Goal: Task Accomplishment & Management: Use online tool/utility

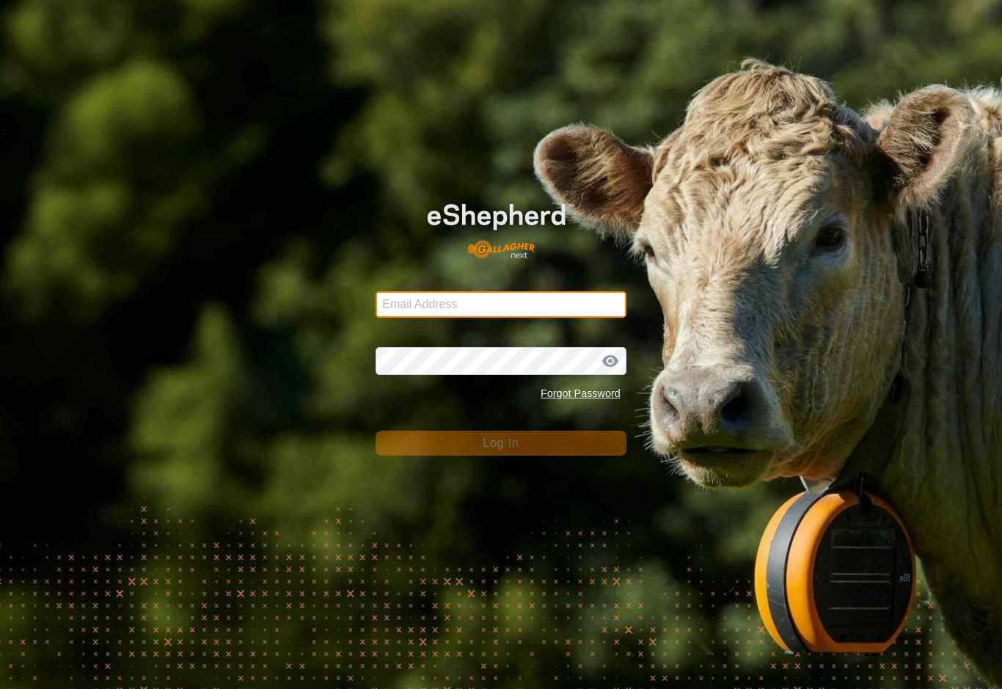
click at [569, 300] on input "Email Address" at bounding box center [501, 304] width 251 height 26
type input "Baribun@outlook.com"
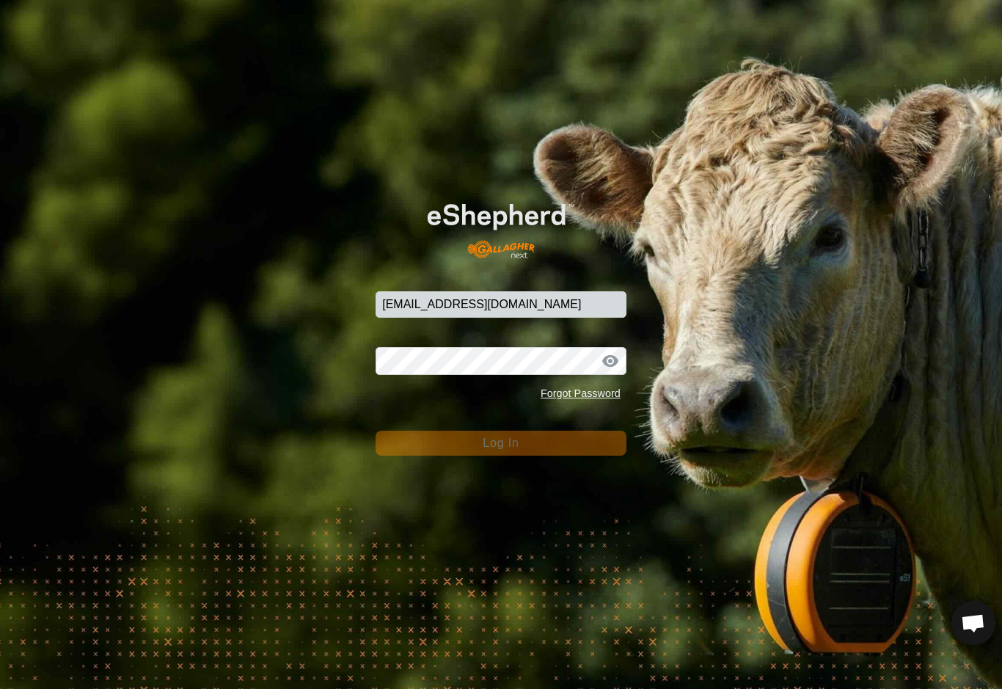
click at [501, 443] on button "Log In" at bounding box center [501, 443] width 251 height 25
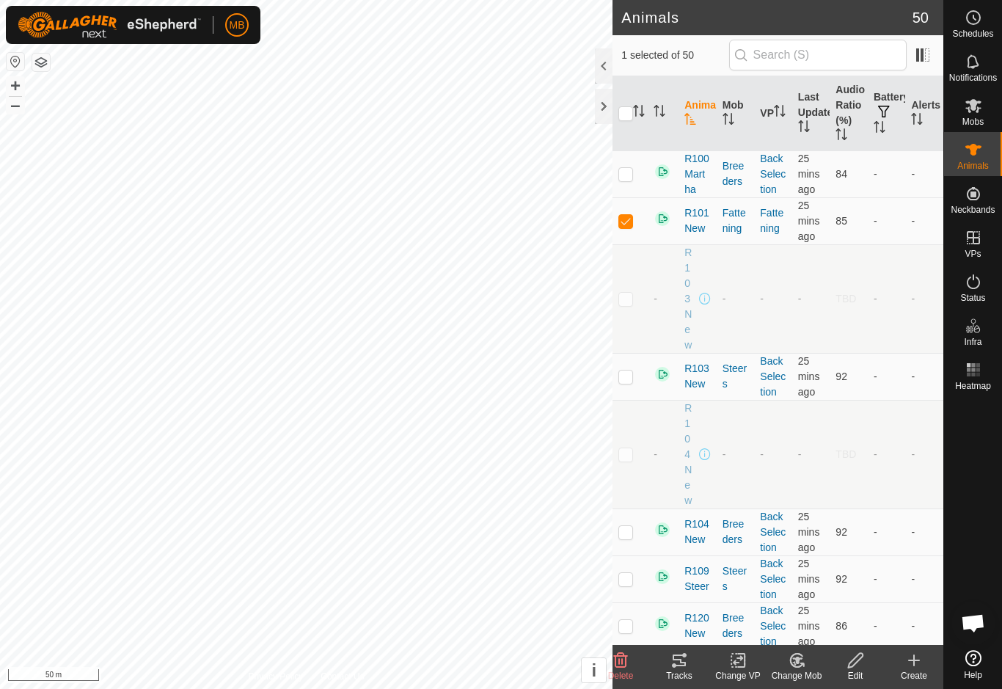
click at [685, 657] on icon at bounding box center [680, 661] width 18 height 18
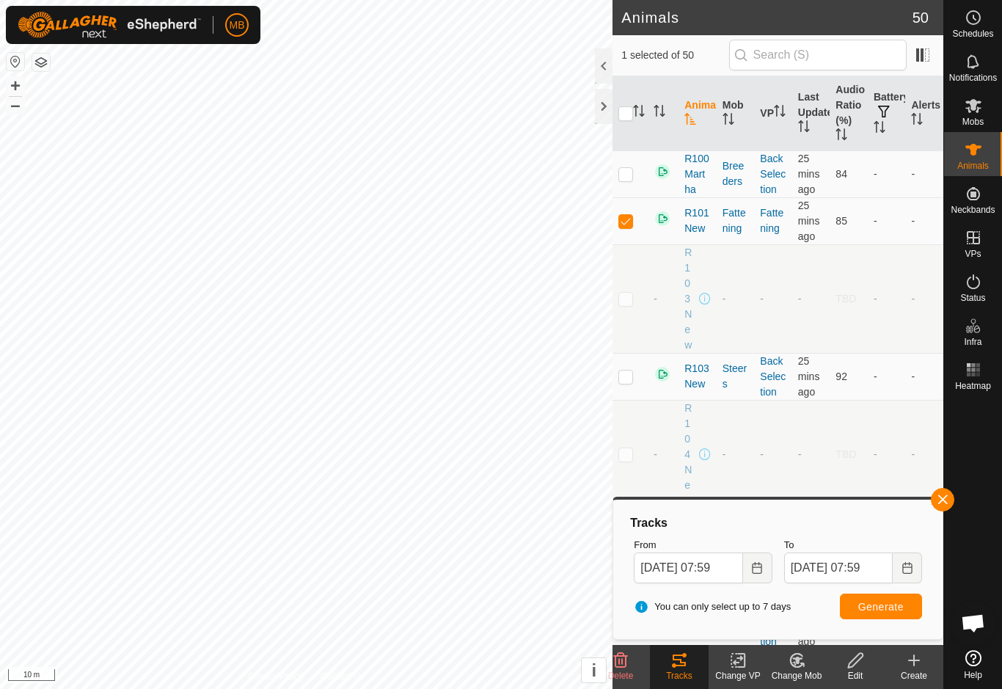
checkbox input "false"
checkbox input "true"
click at [897, 605] on span "Generate" at bounding box center [880, 607] width 45 height 12
click at [936, 506] on button "button" at bounding box center [942, 499] width 23 height 23
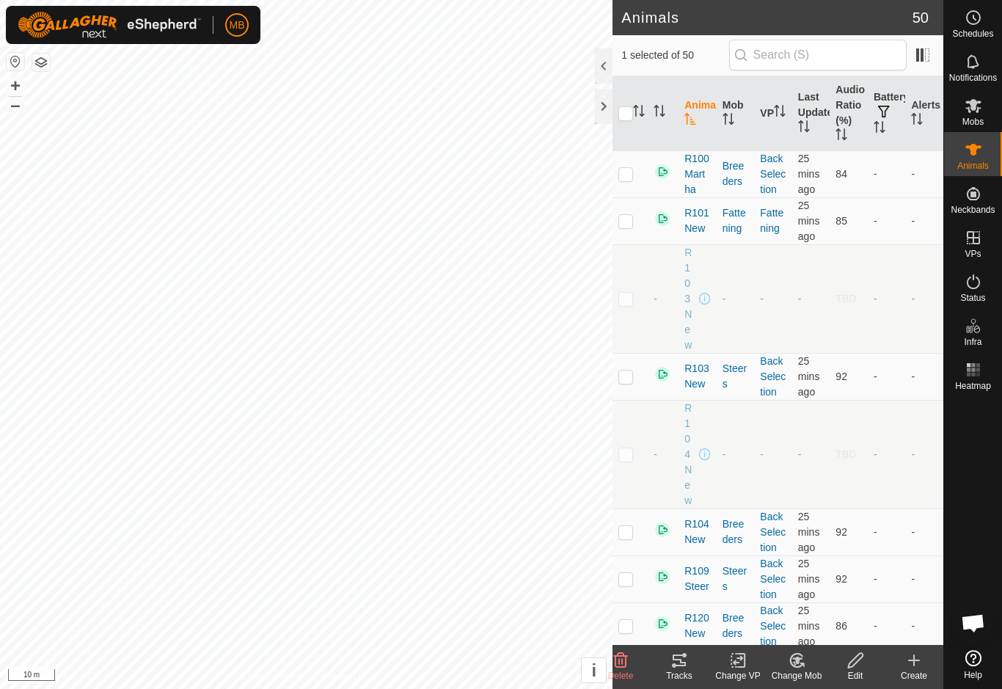
click at [686, 674] on div "Tracks" at bounding box center [679, 675] width 59 height 13
click at [689, 673] on div "Tracks" at bounding box center [679, 675] width 59 height 13
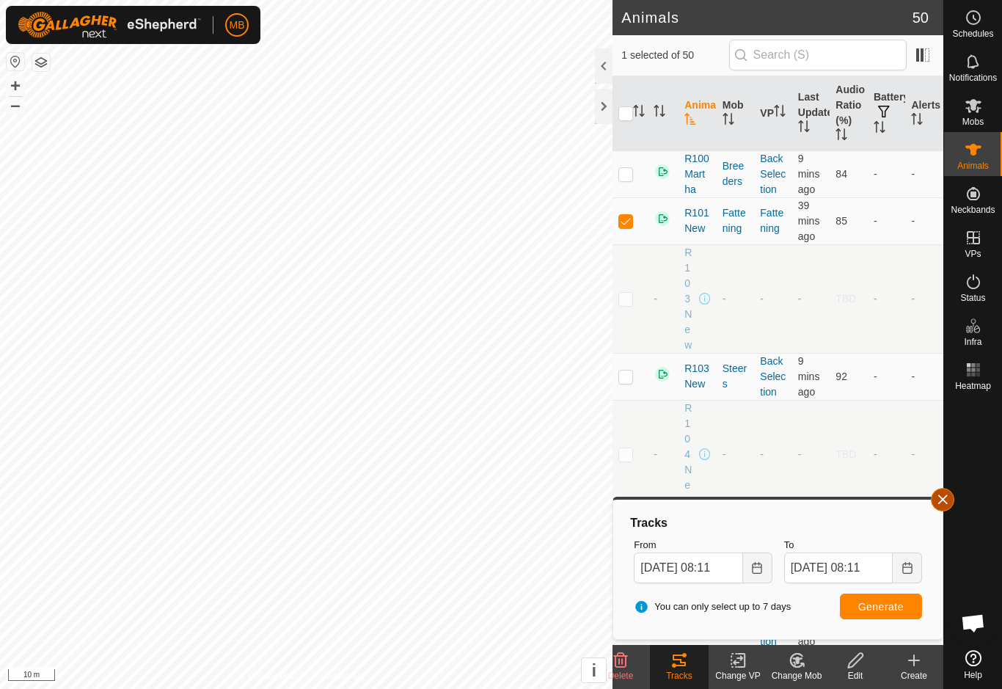
click at [948, 500] on span "button" at bounding box center [943, 500] width 12 height 12
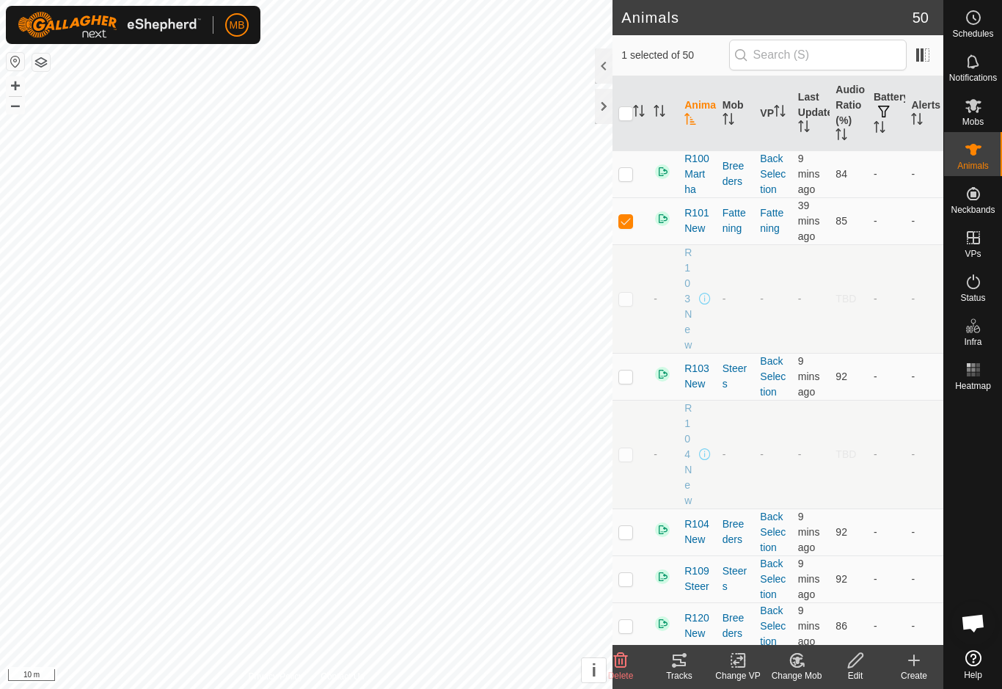
click at [688, 676] on div "Tracks" at bounding box center [679, 675] width 59 height 13
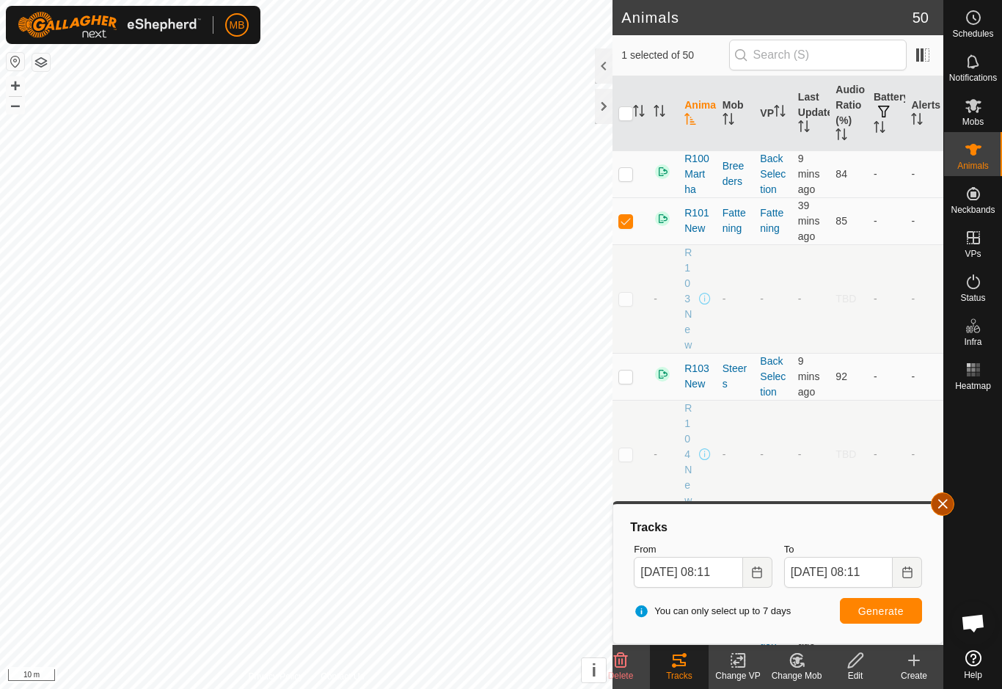
click at [942, 514] on button "button" at bounding box center [942, 503] width 23 height 23
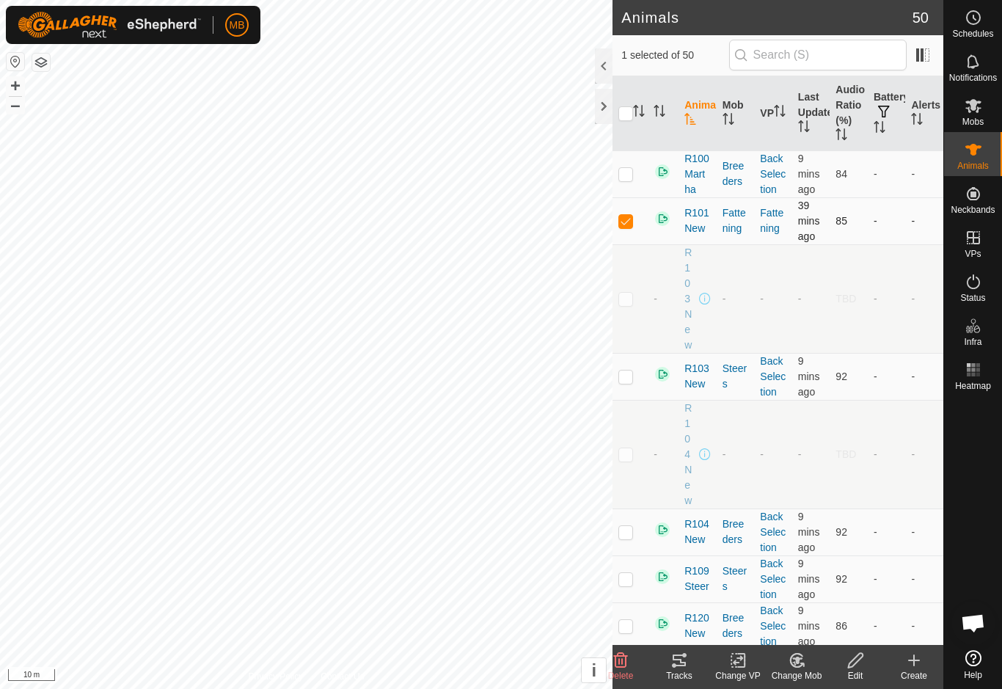
click at [640, 220] on td at bounding box center [630, 220] width 35 height 47
checkbox input "false"
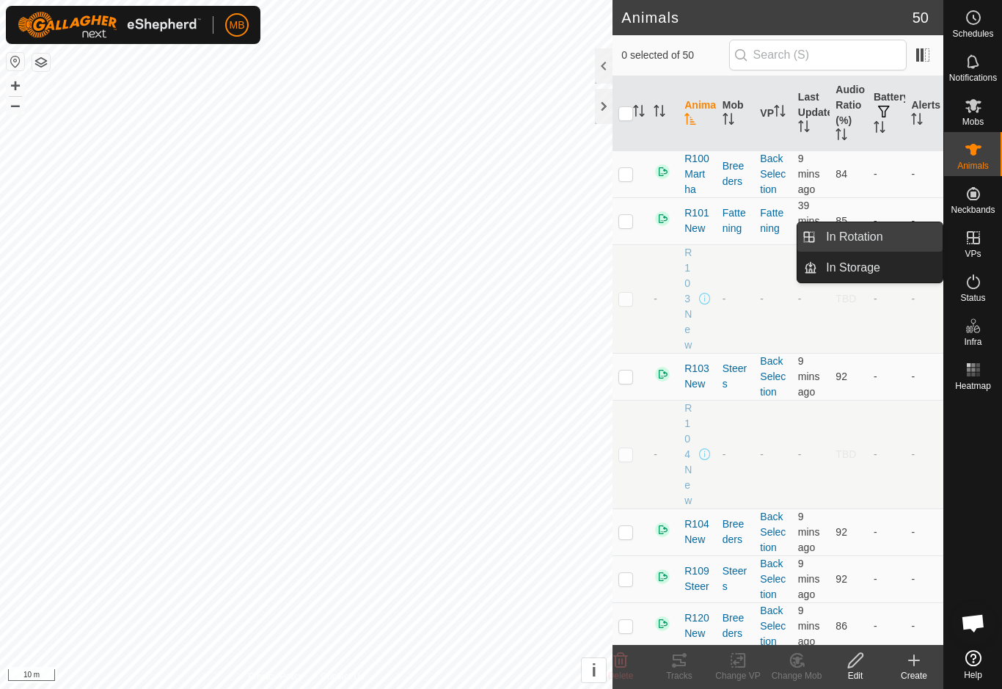
click at [893, 234] on link "In Rotation" at bounding box center [879, 236] width 125 height 29
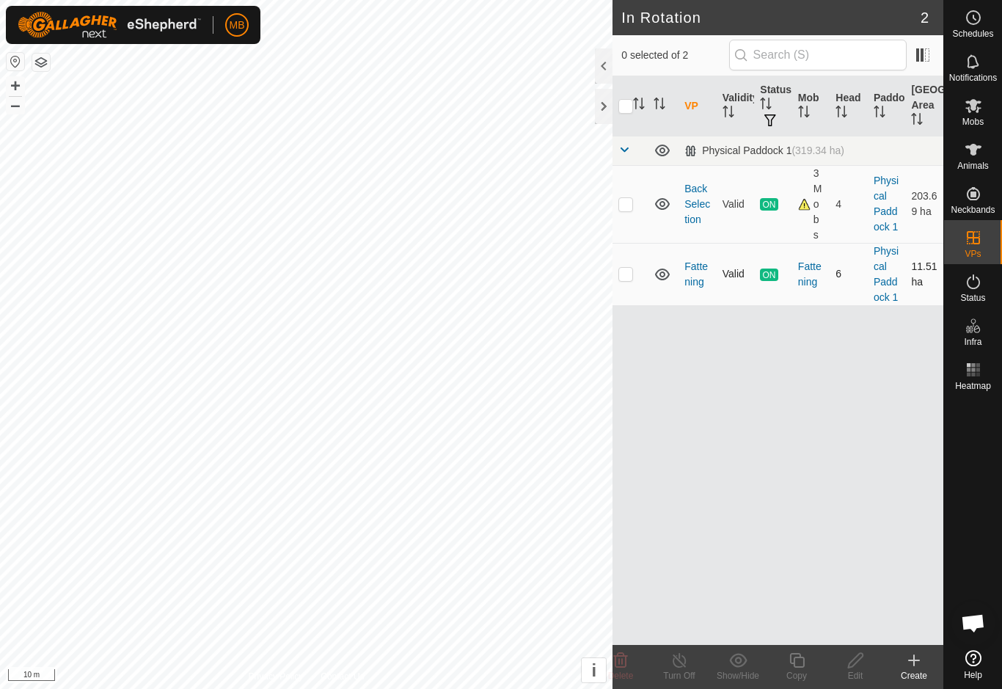
click at [634, 277] on td at bounding box center [630, 274] width 35 height 62
checkbox input "true"
click at [801, 661] on icon at bounding box center [797, 661] width 18 height 18
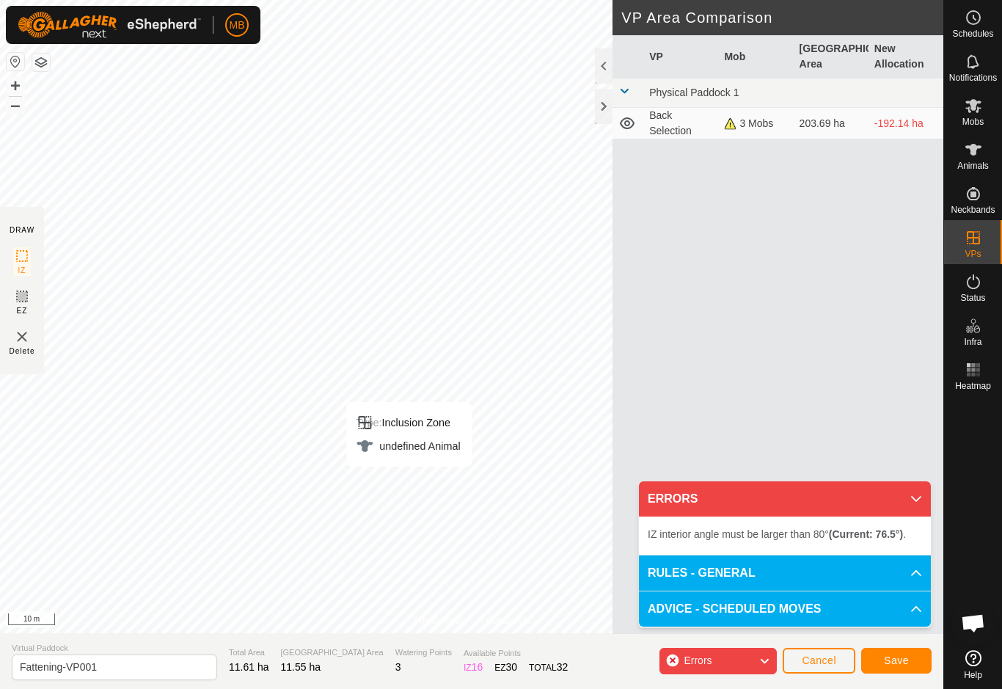
click at [415, 464] on div "Type: Inclusion Zone undefined Animal" at bounding box center [408, 434] width 125 height 65
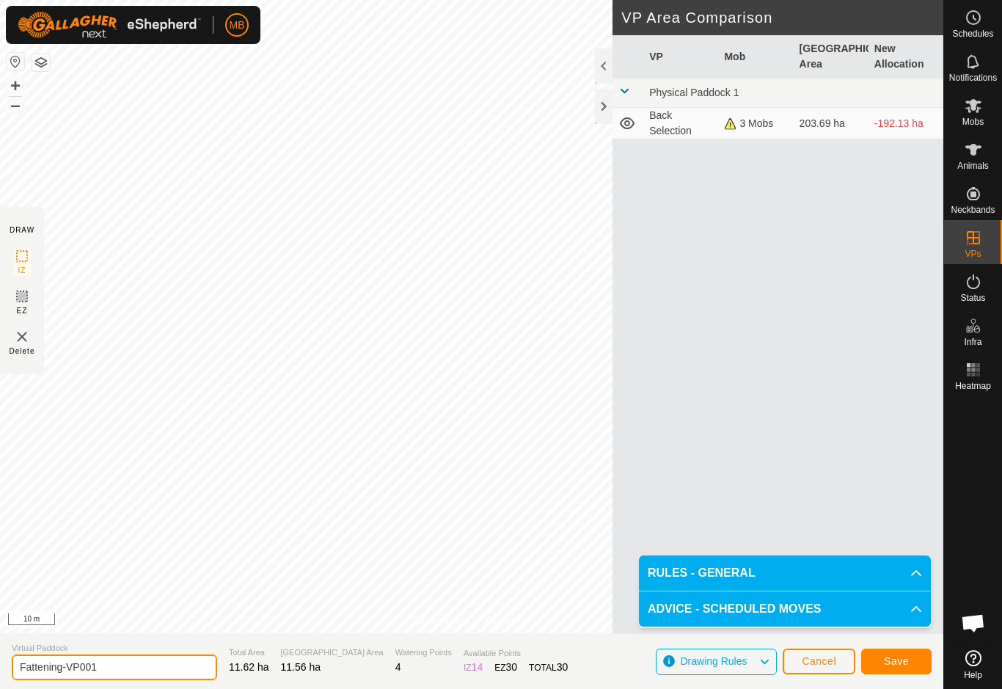
click at [130, 667] on input "Fattening-VP001" at bounding box center [114, 668] width 205 height 26
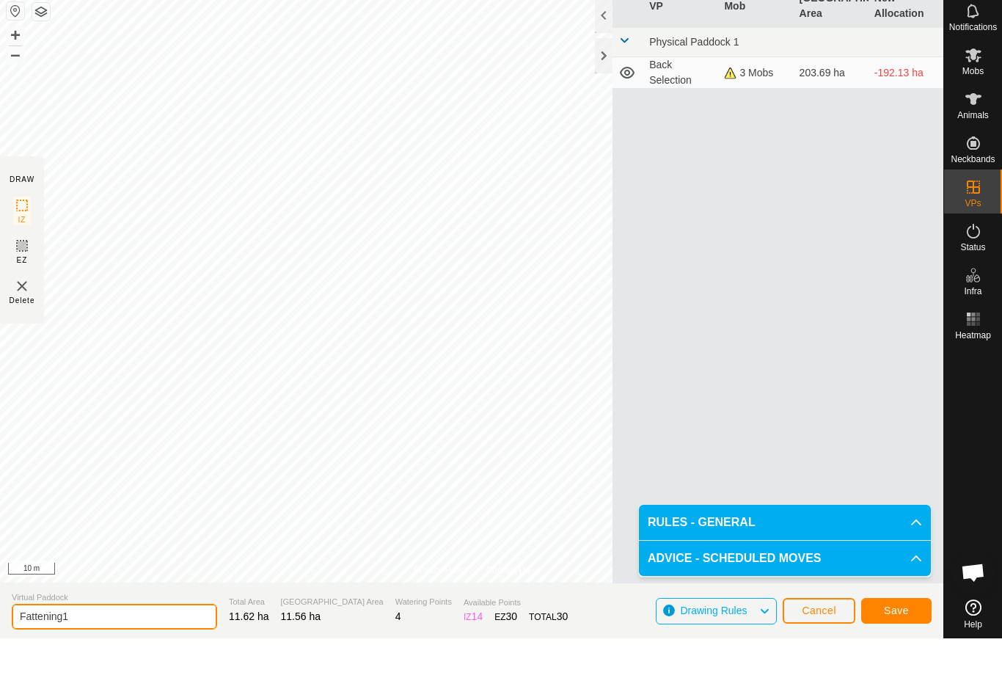
type input "Fattening1"
click at [910, 649] on button "Save" at bounding box center [896, 662] width 70 height 26
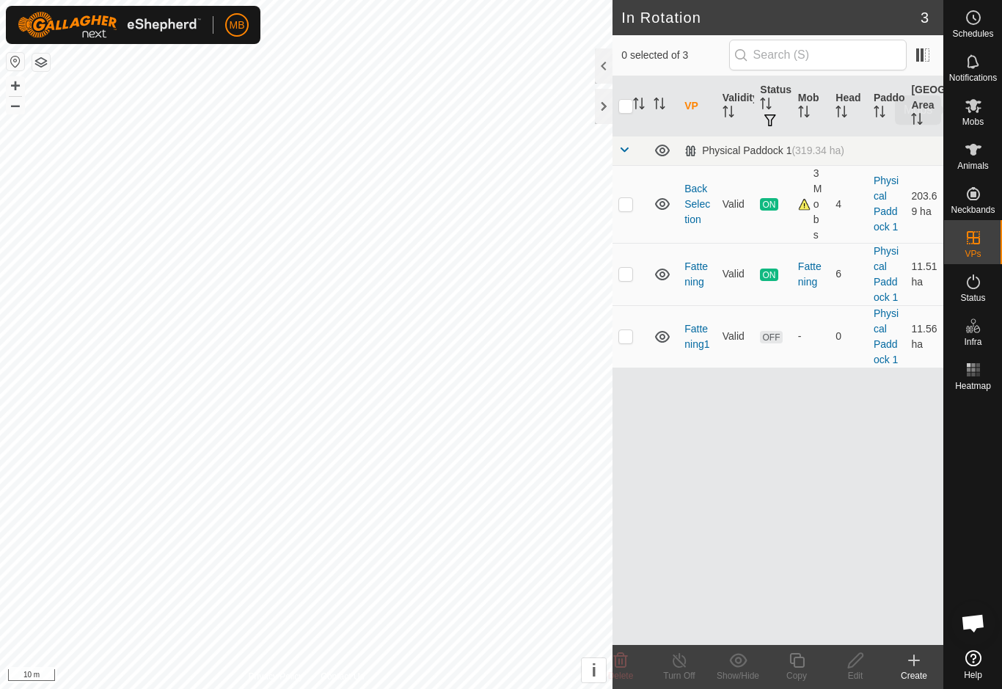
click at [980, 108] on icon at bounding box center [974, 106] width 16 height 14
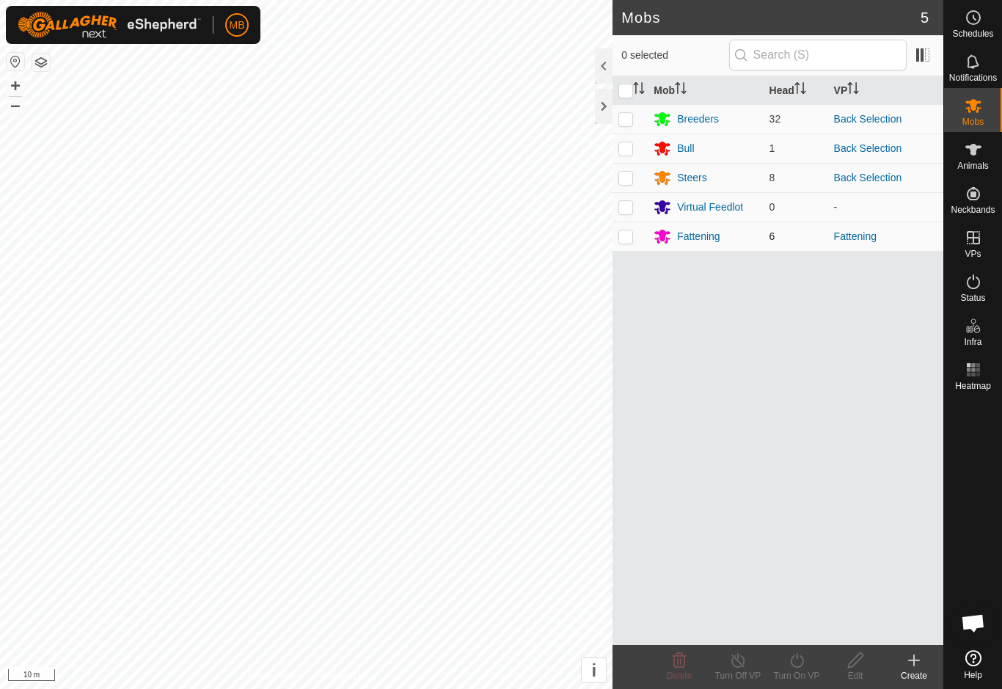
click at [628, 233] on p-checkbox at bounding box center [626, 236] width 15 height 12
checkbox input "true"
click at [799, 668] on icon at bounding box center [797, 661] width 18 height 18
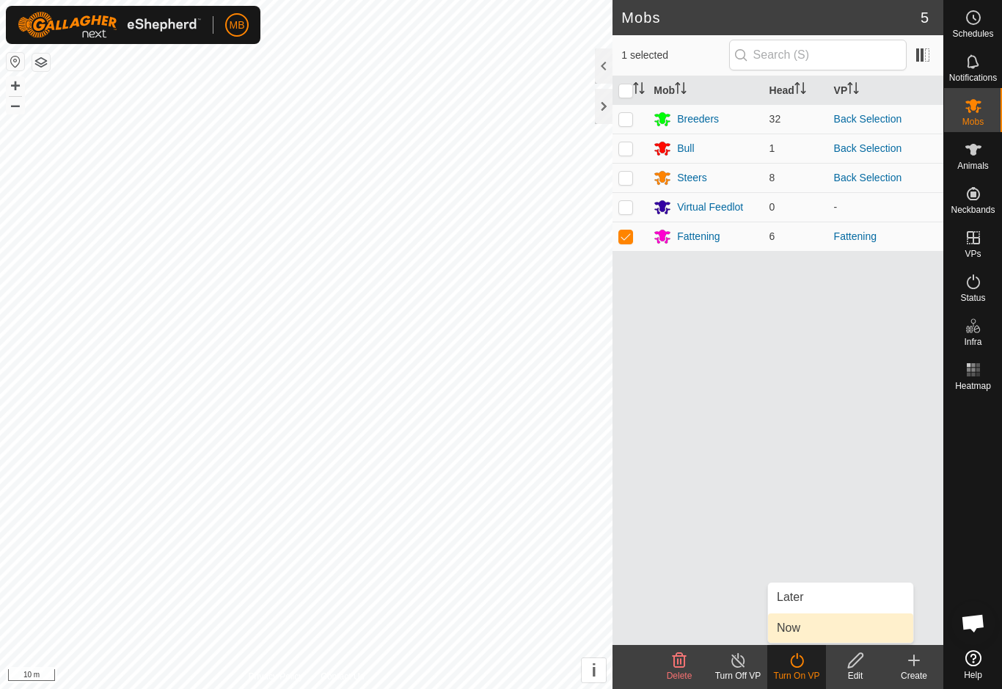
click at [830, 628] on link "Now" at bounding box center [840, 627] width 145 height 29
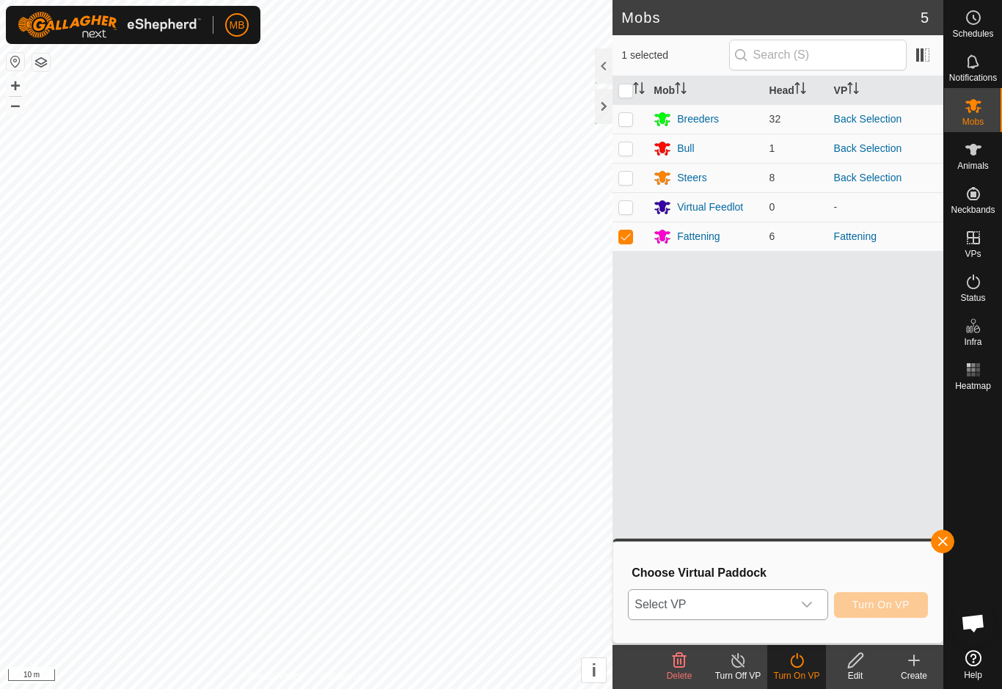
click at [767, 611] on span "Select VP" at bounding box center [710, 604] width 163 height 29
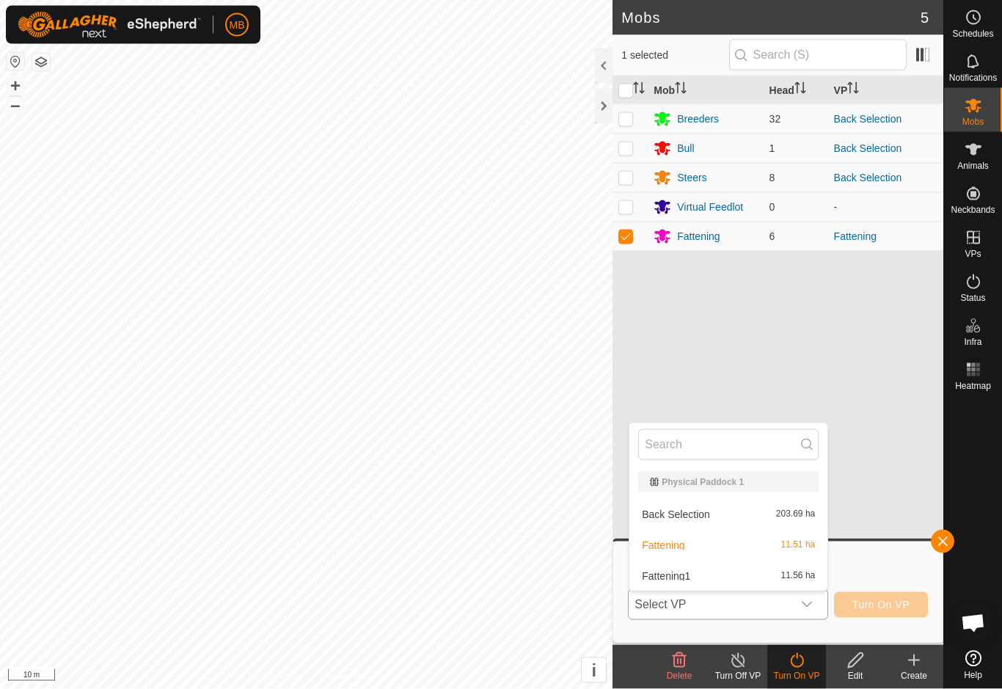
click at [751, 575] on div "Fattening1 11.56 ha" at bounding box center [728, 576] width 181 height 18
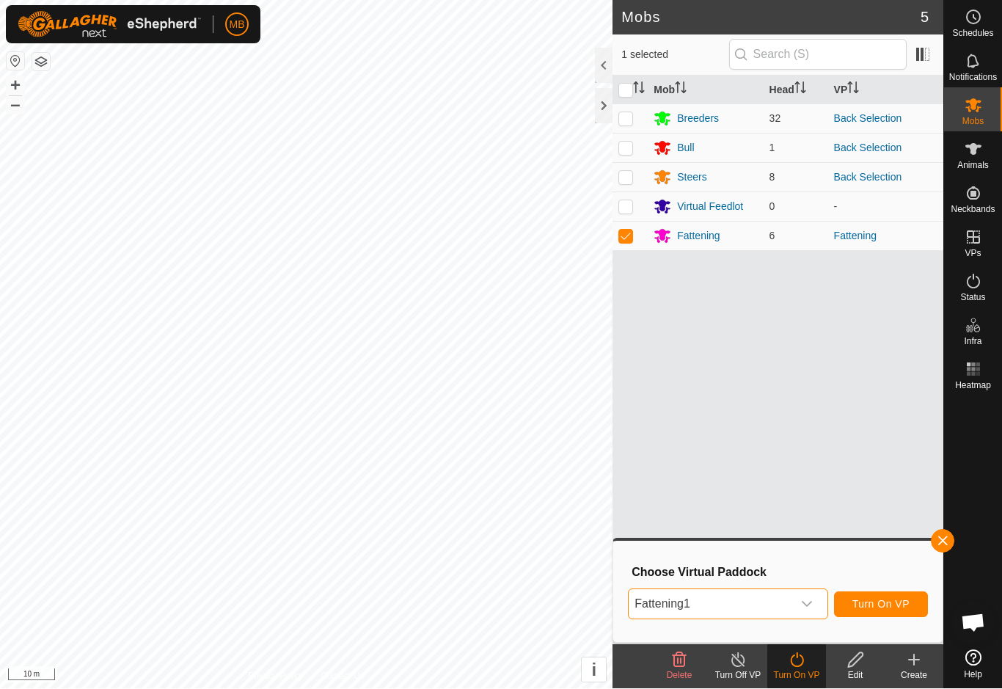
click at [912, 612] on button "Turn On VP" at bounding box center [881, 605] width 94 height 26
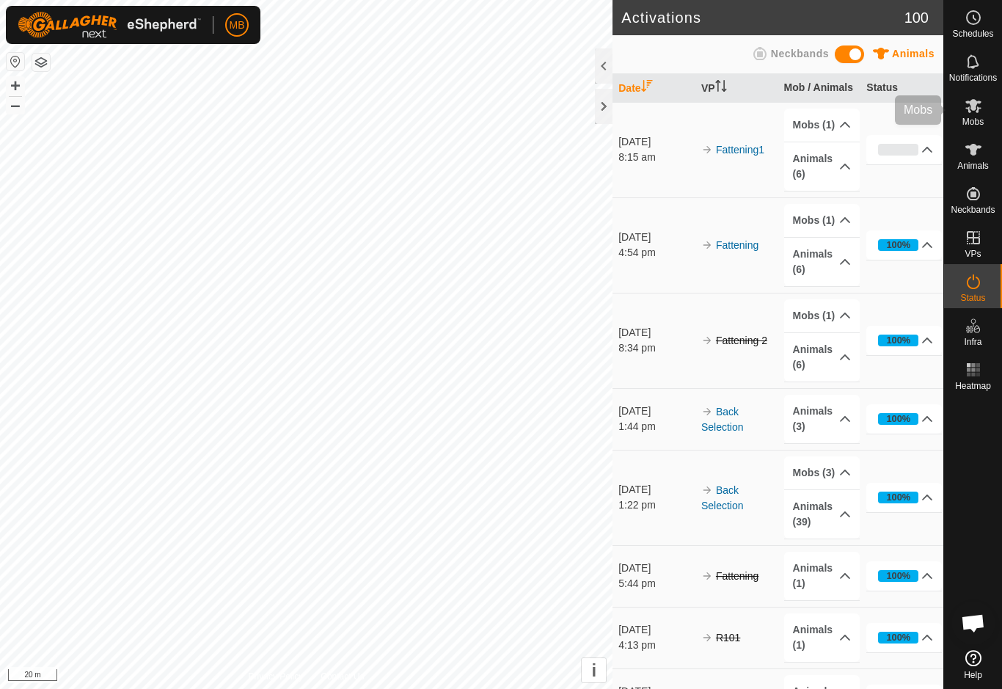
click at [969, 113] on icon at bounding box center [974, 106] width 18 height 18
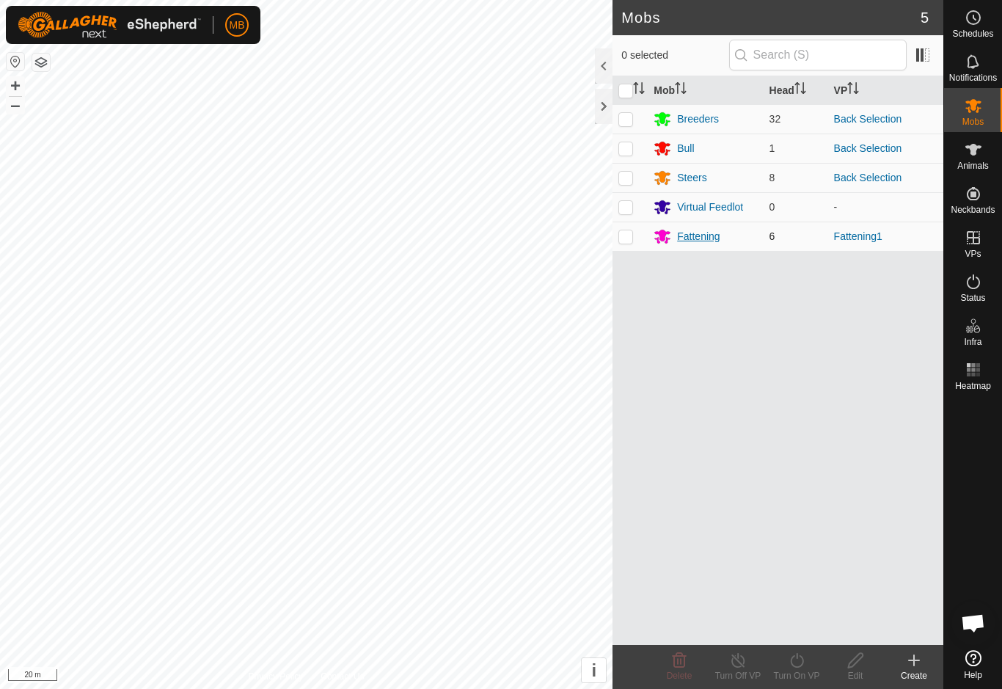
click at [710, 241] on div "Fattening" at bounding box center [698, 236] width 43 height 15
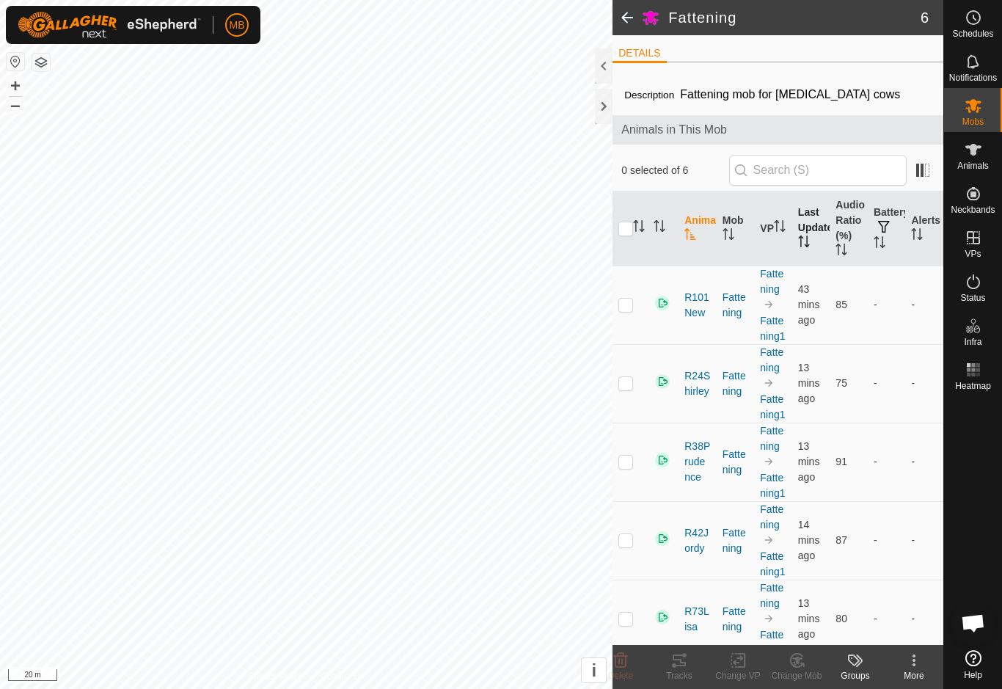
click at [812, 232] on th "Last Updated" at bounding box center [811, 229] width 38 height 75
click at [814, 237] on th "Last Updated" at bounding box center [811, 229] width 38 height 75
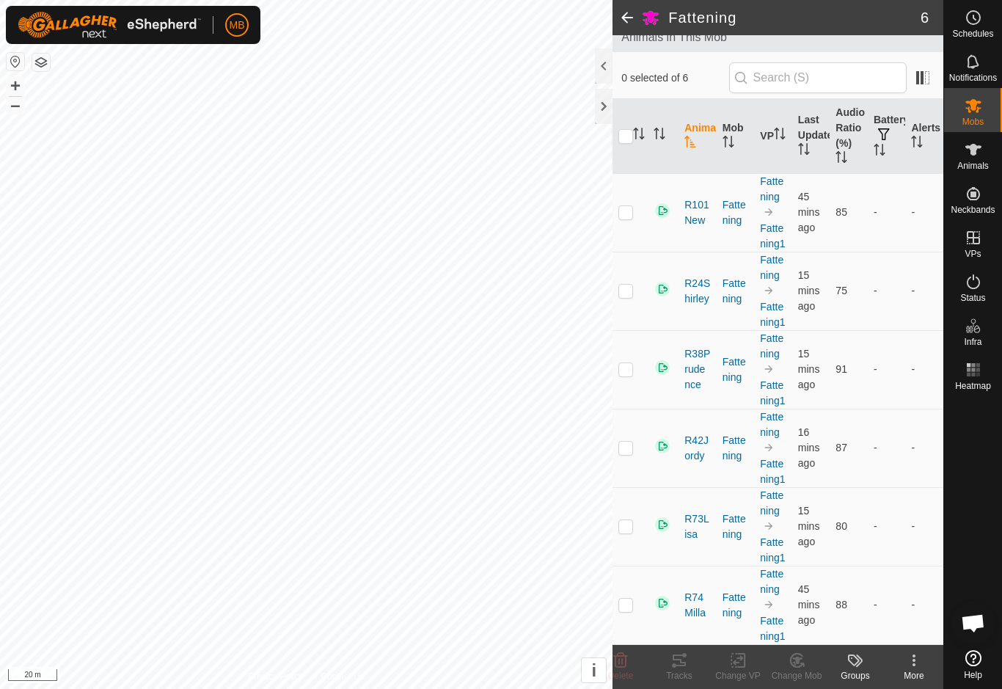
scroll to position [93, 0]
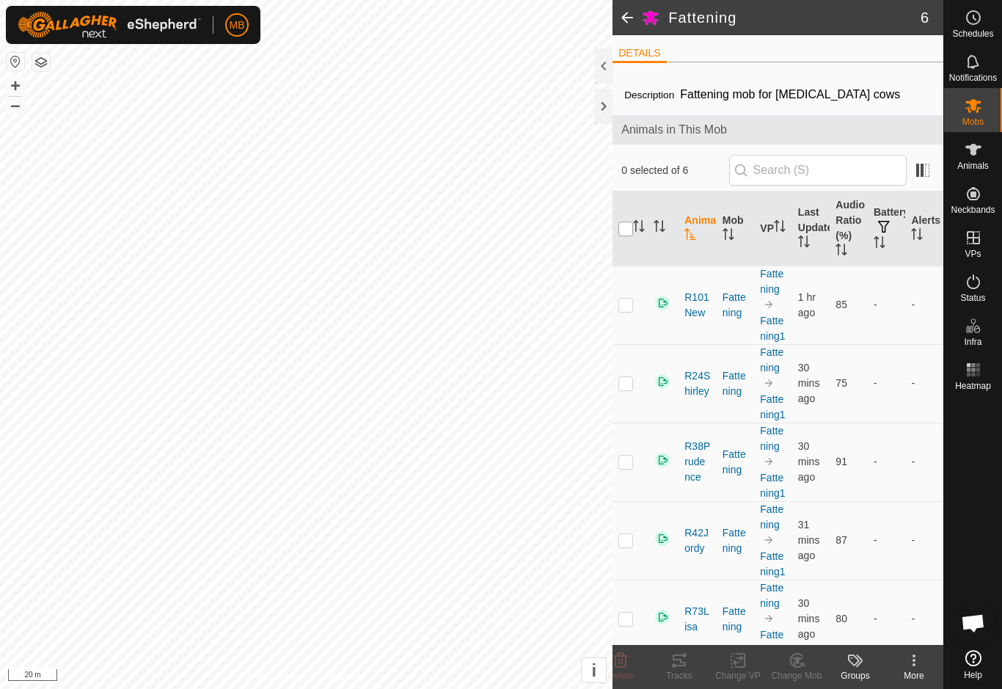
click at [622, 236] on input "checkbox" at bounding box center [626, 229] width 15 height 15
checkbox input "true"
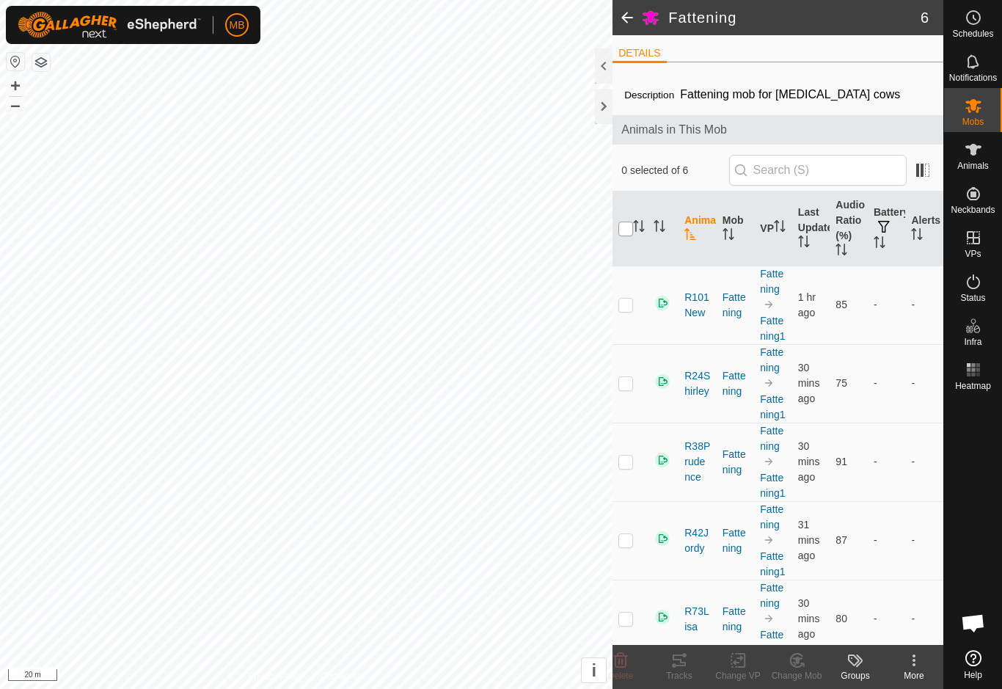
checkbox input "true"
click at [682, 674] on div "Tracks" at bounding box center [679, 675] width 59 height 13
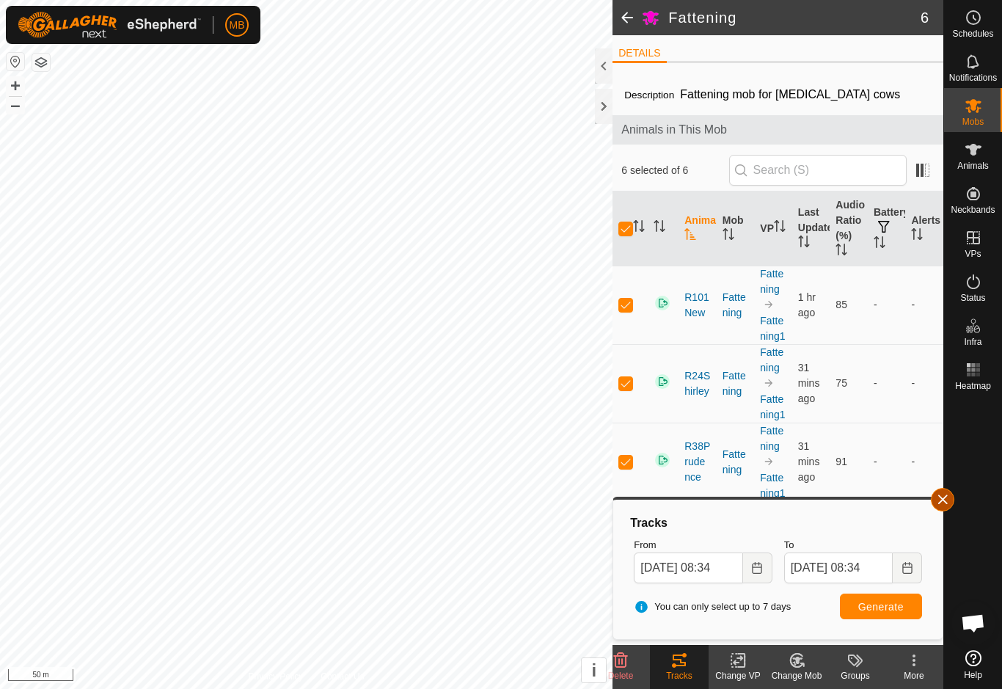
click at [936, 492] on button "button" at bounding box center [942, 499] width 23 height 23
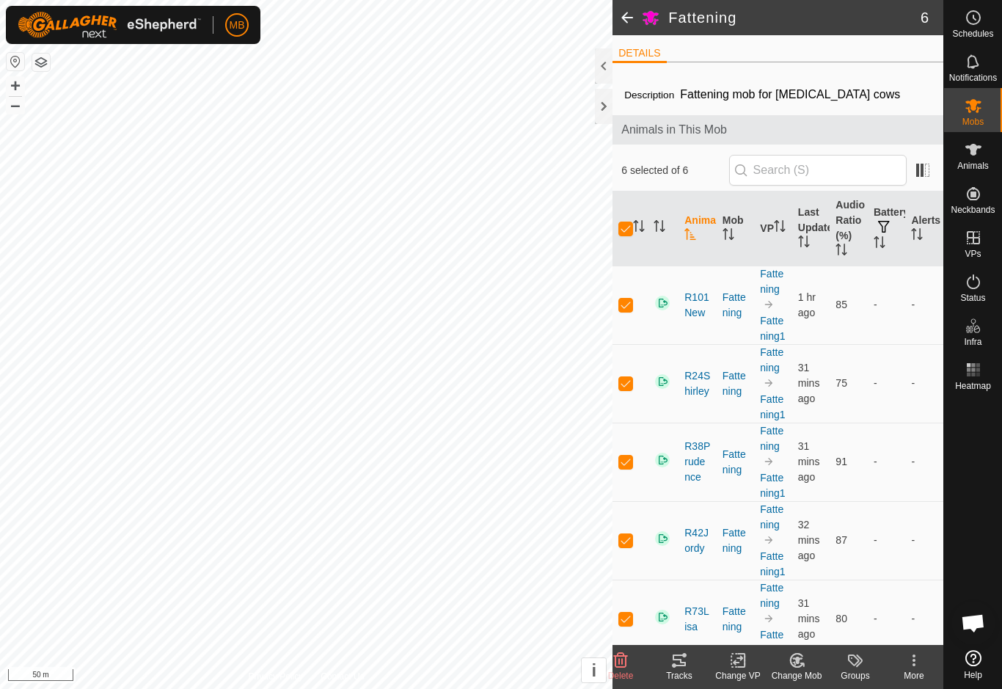
click at [613, 231] on th at bounding box center [630, 229] width 35 height 75
click at [621, 236] on input "checkbox" at bounding box center [626, 229] width 15 height 15
checkbox input "false"
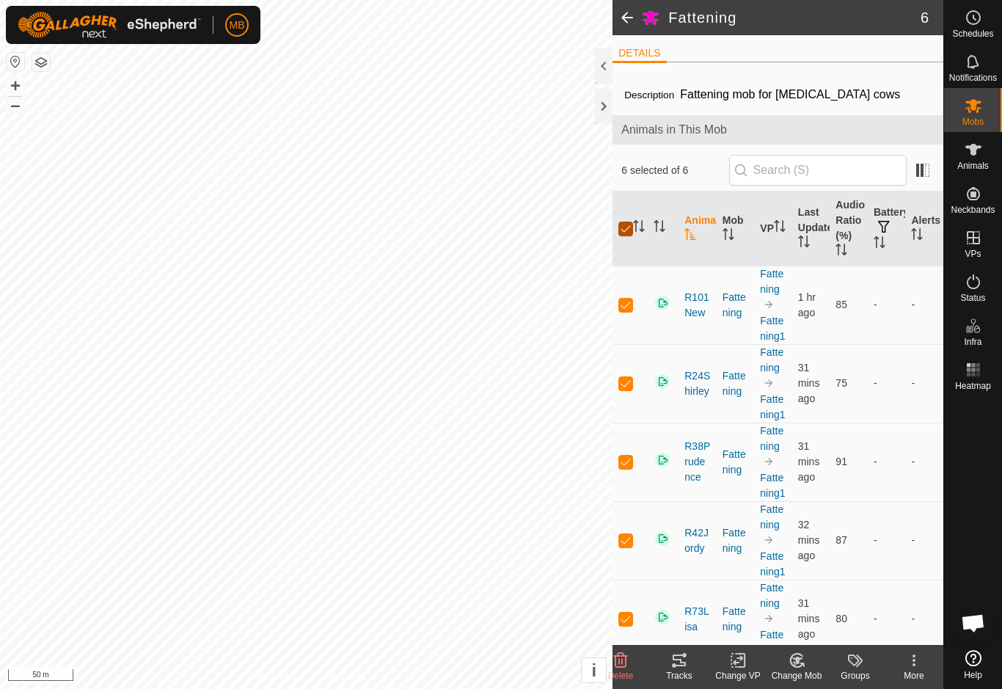
checkbox input "false"
click at [828, 232] on th "Last Updated" at bounding box center [811, 229] width 38 height 75
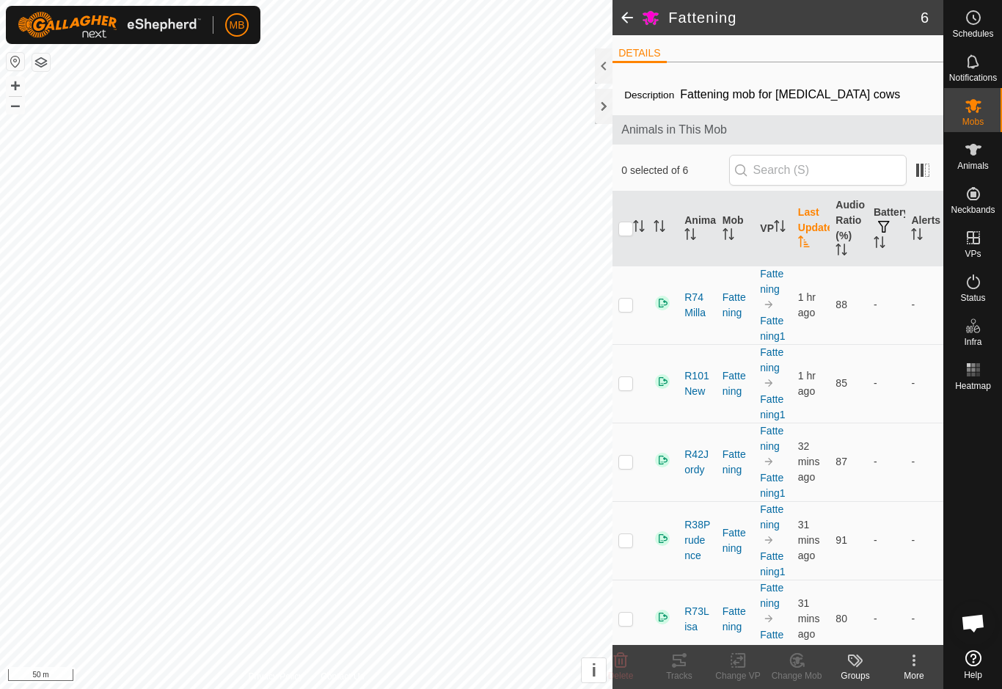
click at [815, 243] on th "Last Updated" at bounding box center [811, 229] width 38 height 75
click at [813, 246] on th "Last Updated" at bounding box center [811, 229] width 38 height 75
click at [776, 219] on th "VP" at bounding box center [773, 229] width 38 height 75
click at [780, 227] on th "VP" at bounding box center [773, 229] width 38 height 75
click at [631, 395] on td at bounding box center [630, 383] width 35 height 79
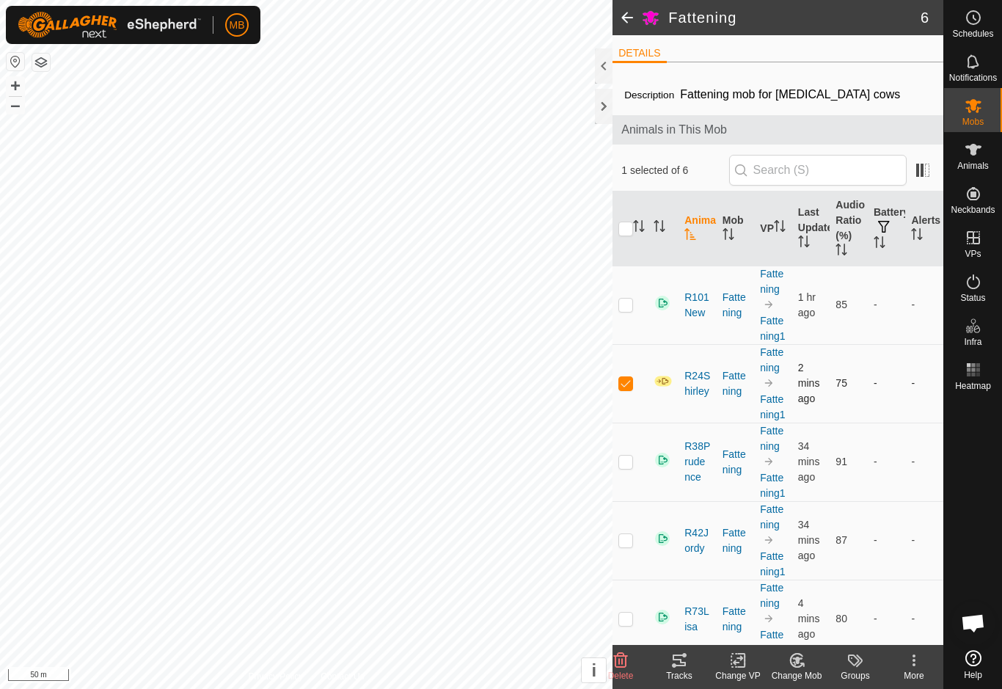
click at [625, 389] on p-checkbox at bounding box center [626, 383] width 15 height 12
click at [621, 395] on td at bounding box center [630, 383] width 35 height 79
click at [679, 668] on icon at bounding box center [680, 661] width 18 height 18
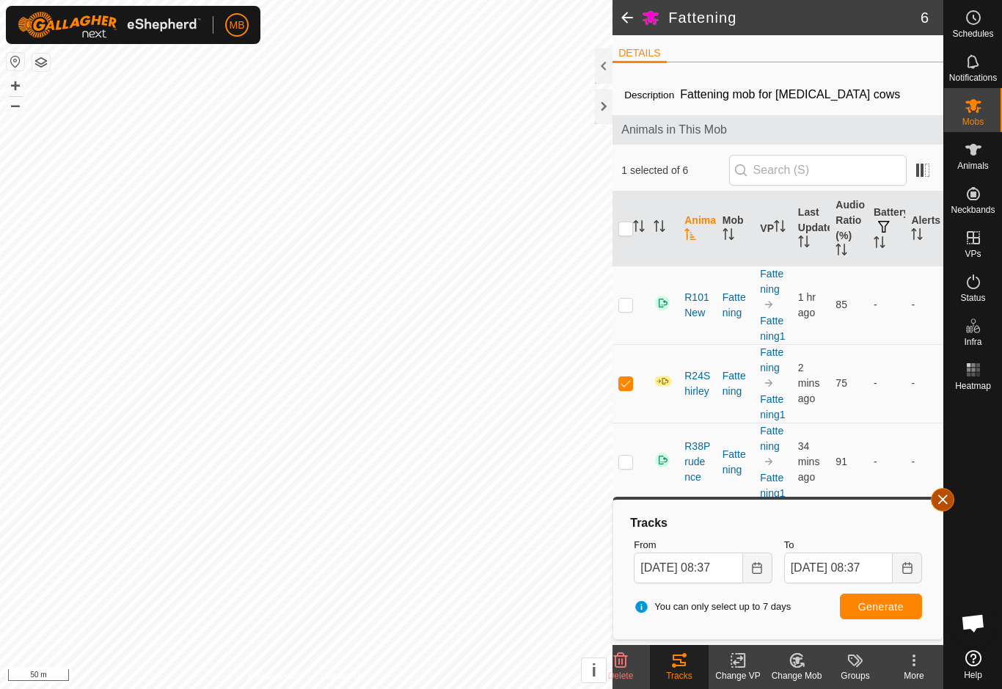
click at [936, 497] on button "button" at bounding box center [942, 499] width 23 height 23
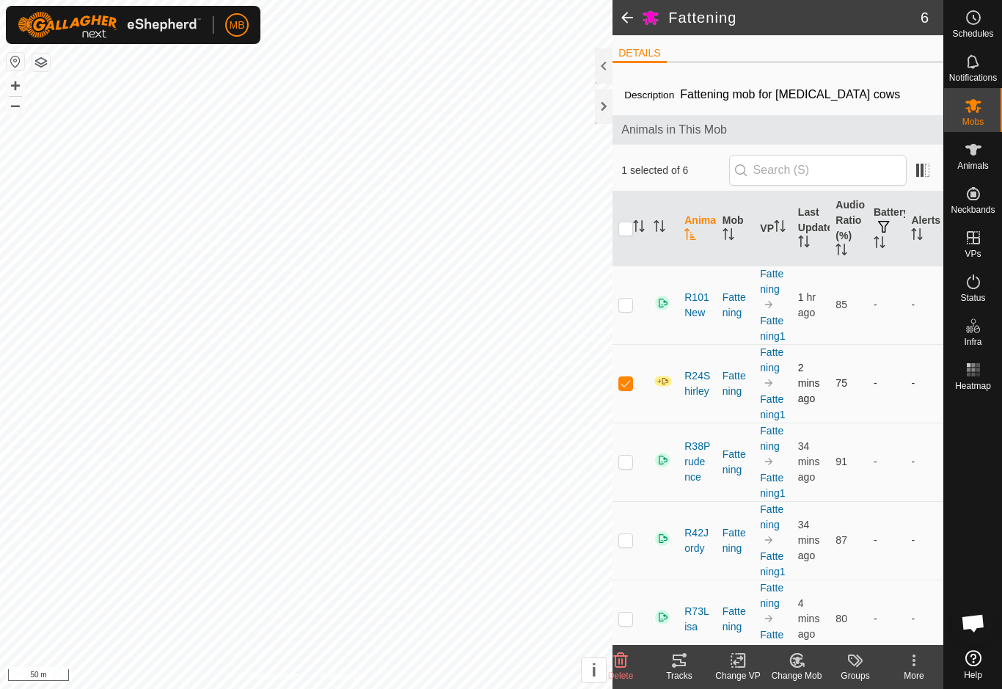
click at [628, 379] on p-checkbox at bounding box center [626, 383] width 15 height 12
checkbox input "false"
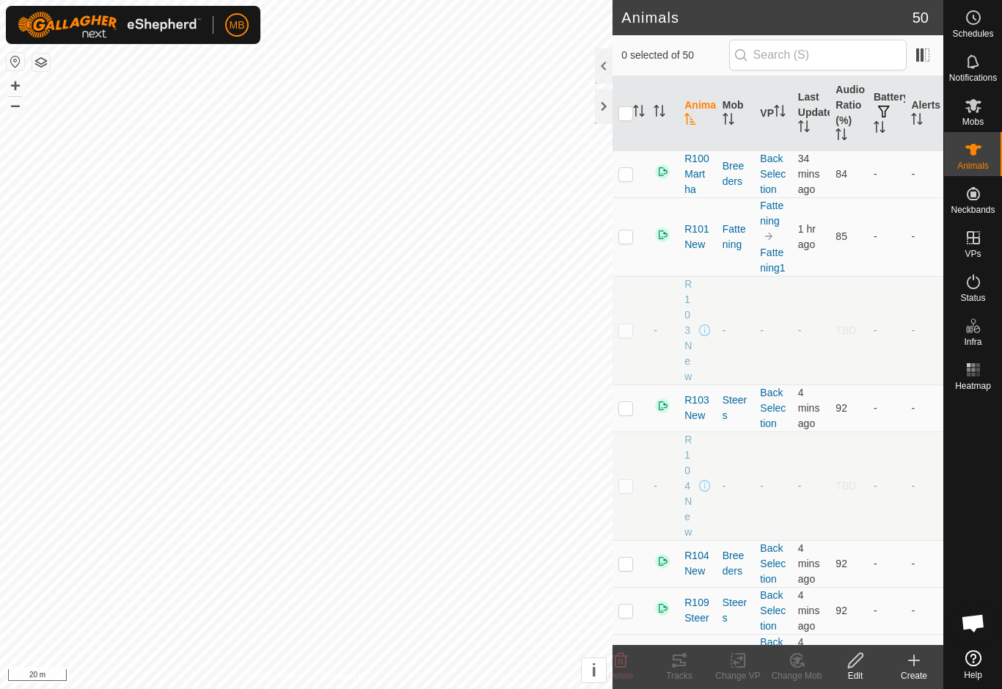
checkbox input "true"
click at [967, 106] on icon at bounding box center [974, 106] width 18 height 18
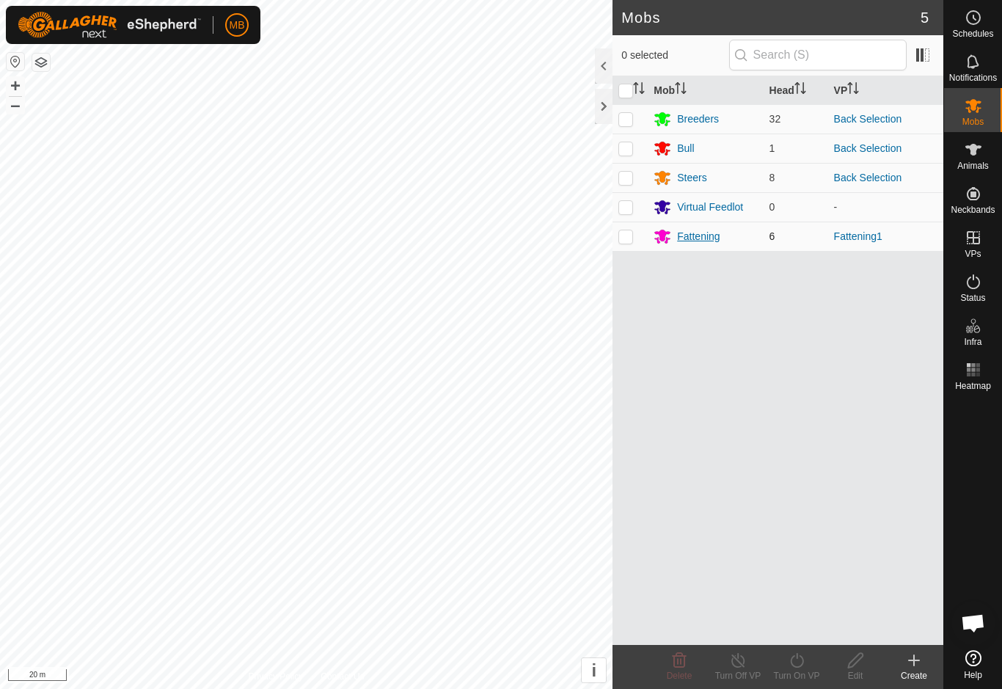
click at [721, 236] on div "Fattening" at bounding box center [705, 236] width 103 height 18
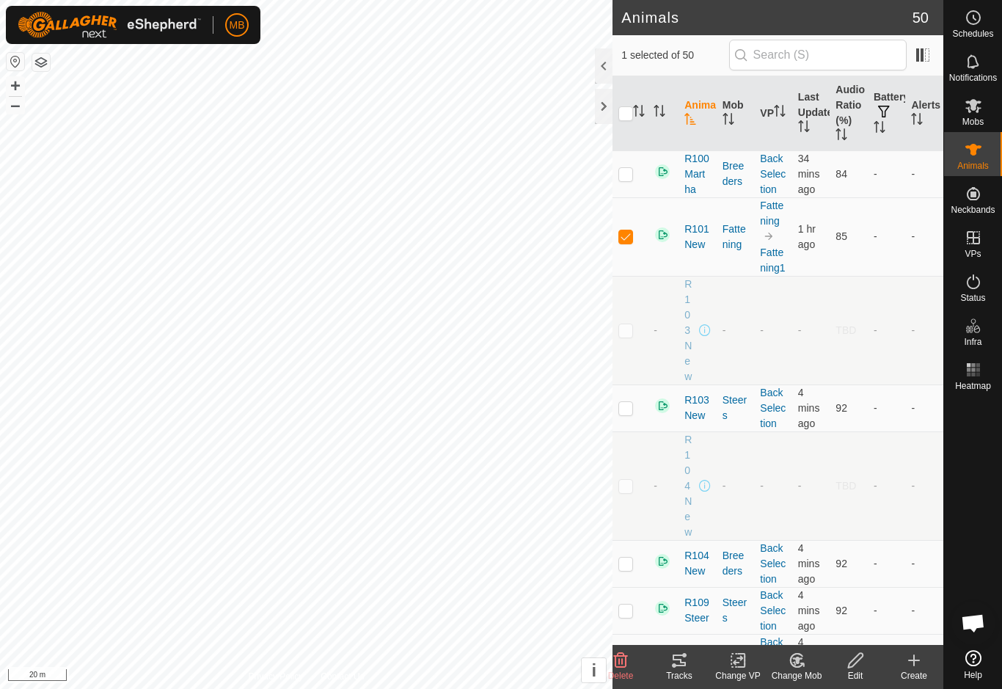
checkbox input "false"
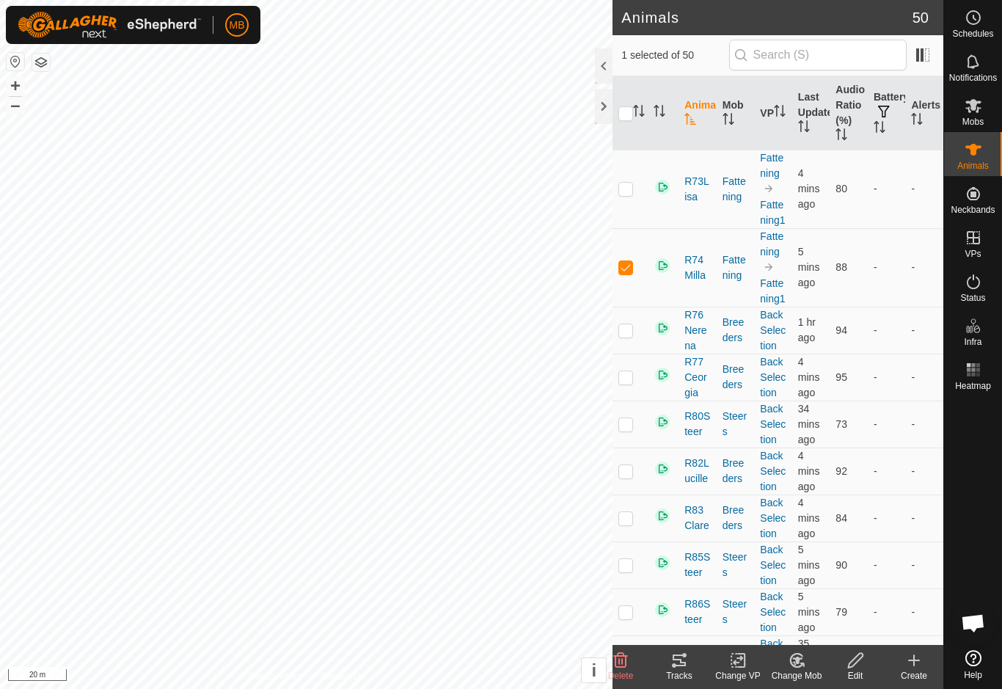
scroll to position [1833, 0]
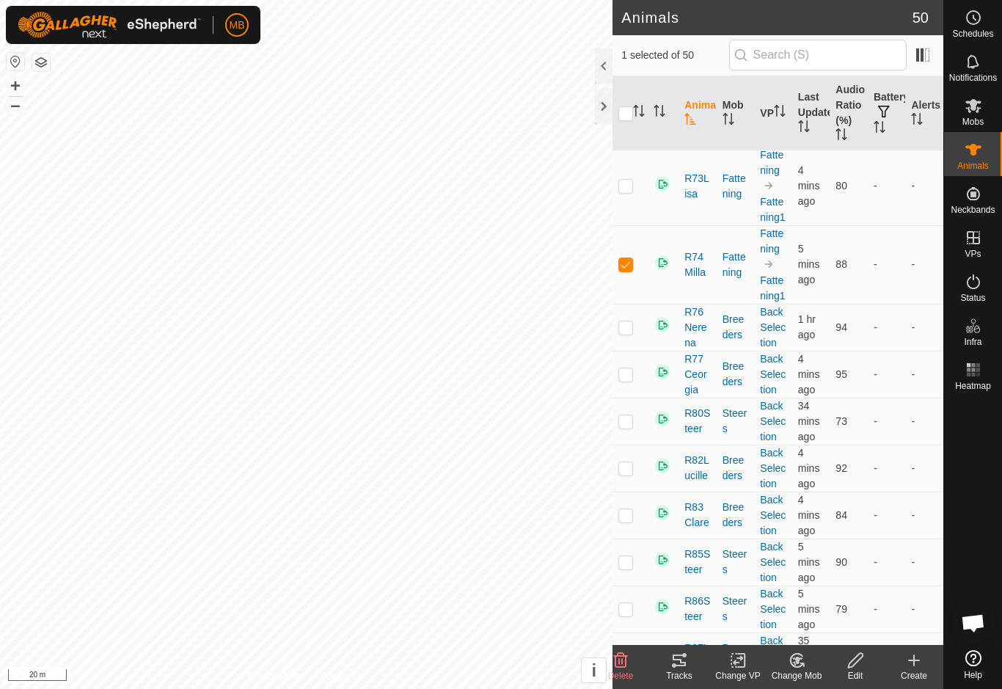
click at [687, 667] on icon at bounding box center [680, 661] width 18 height 18
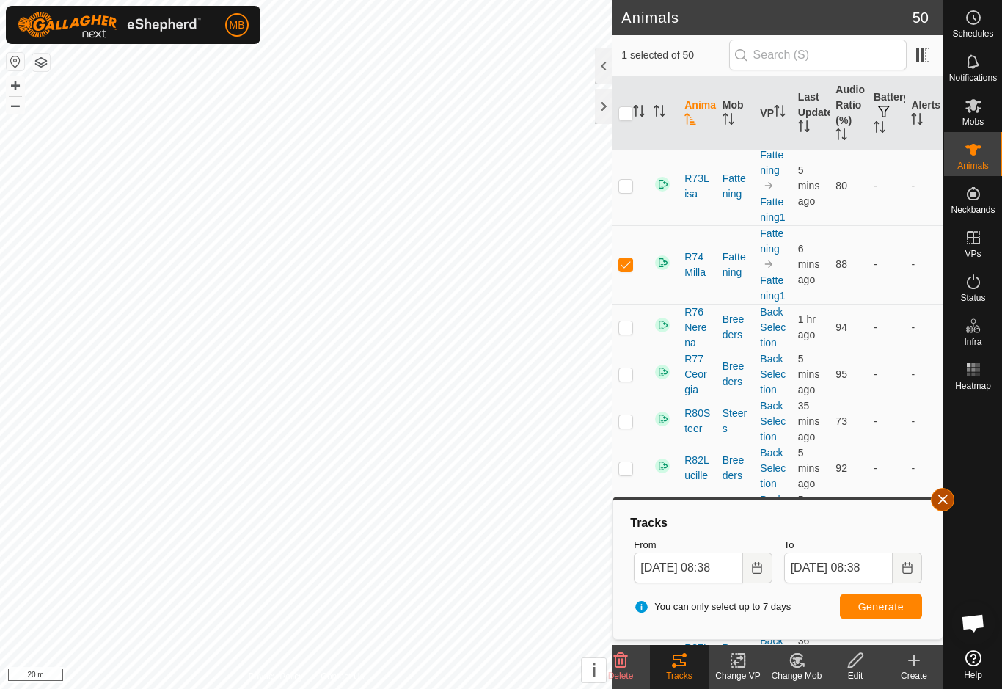
click at [942, 505] on span "button" at bounding box center [943, 500] width 12 height 12
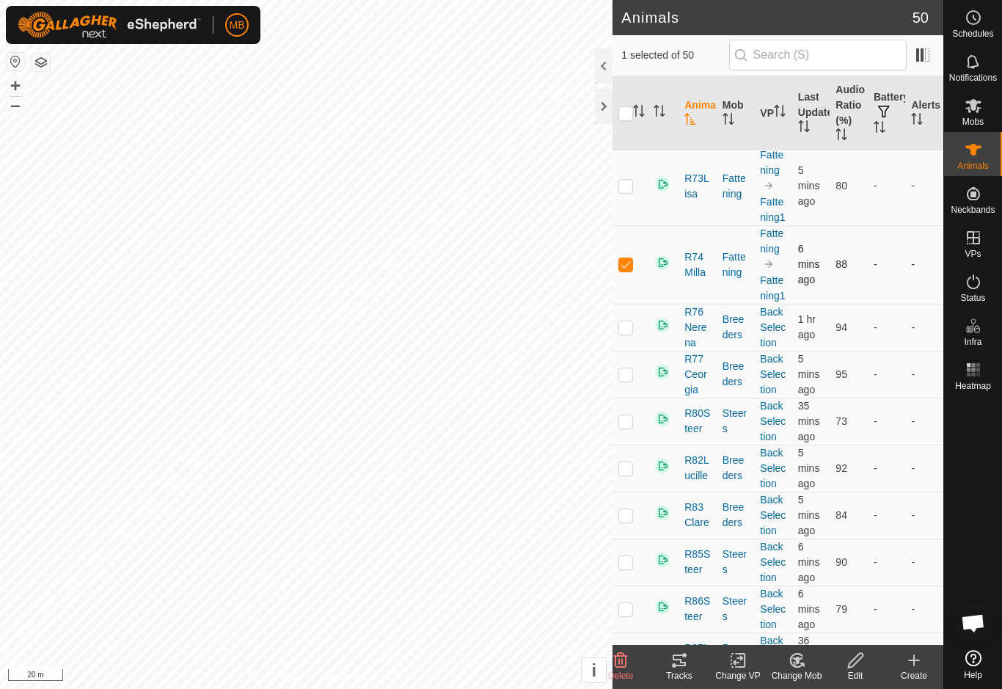
click at [630, 270] on p-checkbox at bounding box center [626, 264] width 15 height 12
checkbox input "false"
click at [977, 112] on icon at bounding box center [974, 106] width 16 height 14
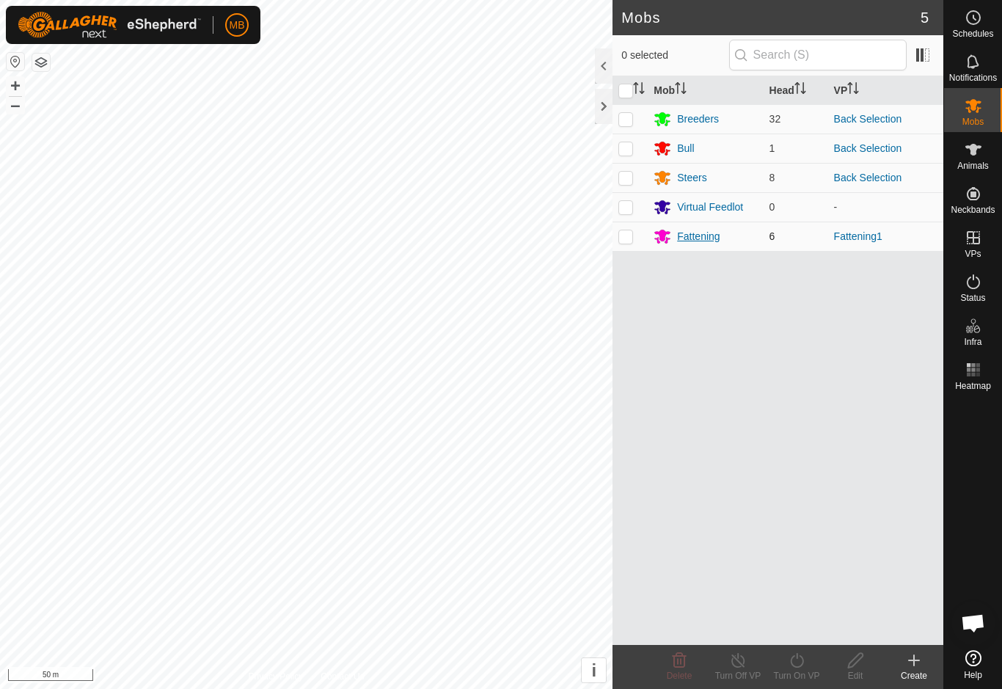
click at [707, 234] on div "Fattening" at bounding box center [698, 236] width 43 height 15
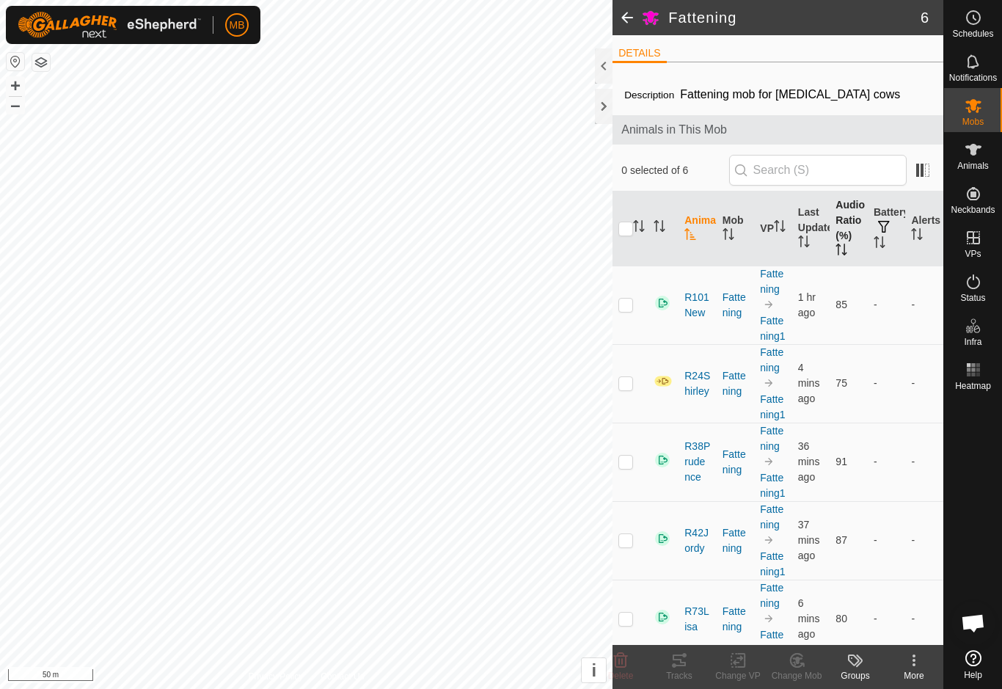
click at [847, 233] on th "Audio Ratio (%)" at bounding box center [849, 229] width 38 height 75
click at [858, 232] on th "Audio Ratio (%)" at bounding box center [849, 229] width 38 height 75
click at [812, 228] on th "Last Updated" at bounding box center [811, 229] width 38 height 75
click at [813, 232] on th "Last Updated" at bounding box center [811, 229] width 38 height 75
click at [729, 228] on icon "Activate to sort" at bounding box center [729, 234] width 12 height 12
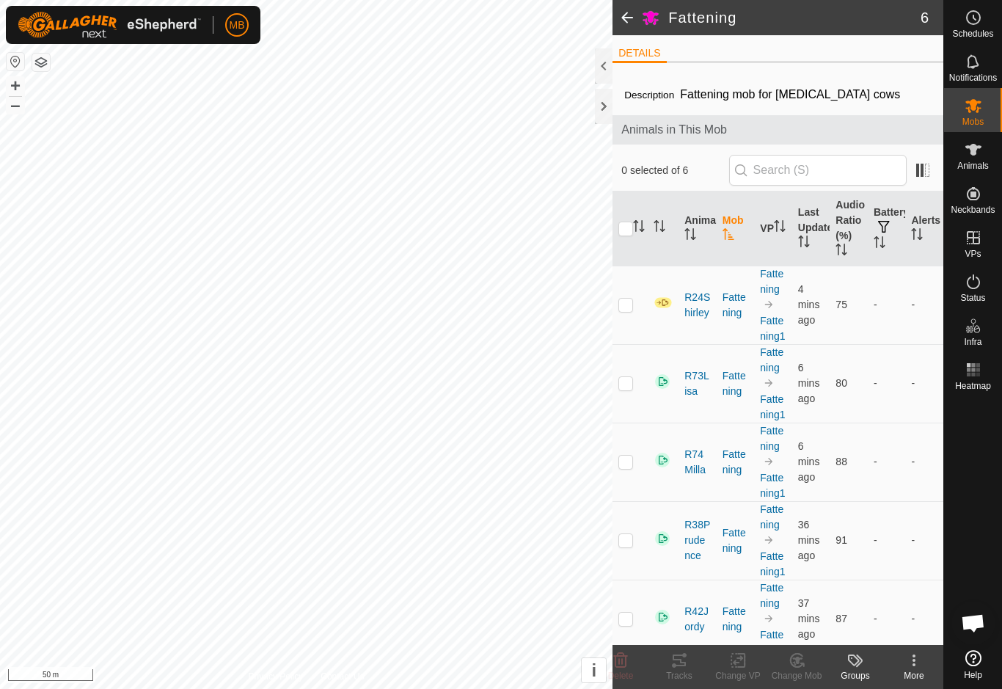
click at [734, 233] on icon "Activate to sort" at bounding box center [729, 234] width 12 height 12
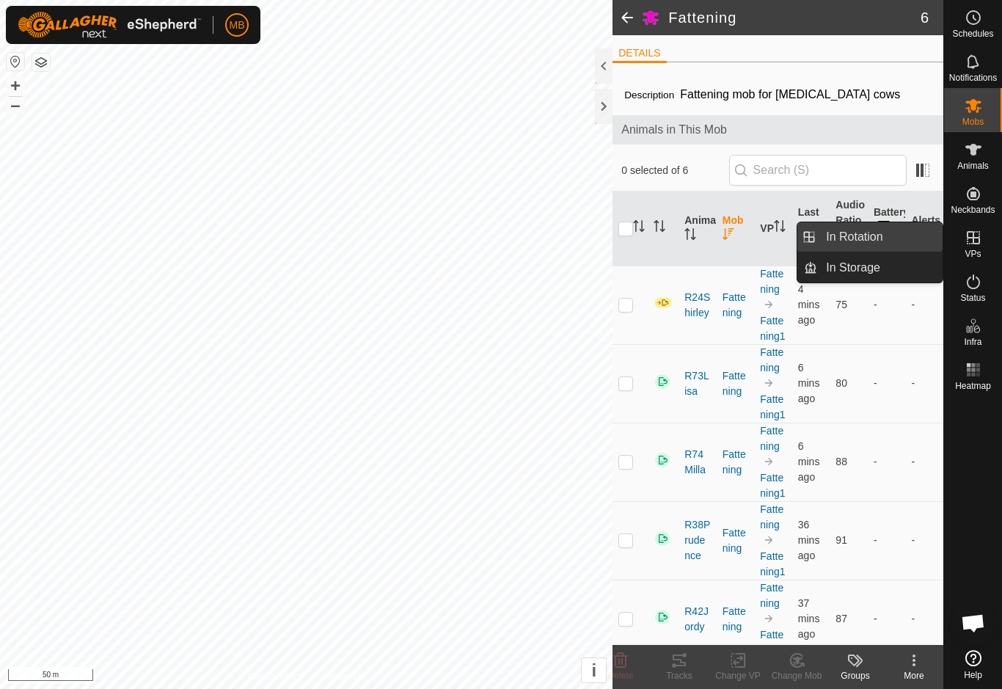
click at [900, 236] on link "In Rotation" at bounding box center [879, 236] width 125 height 29
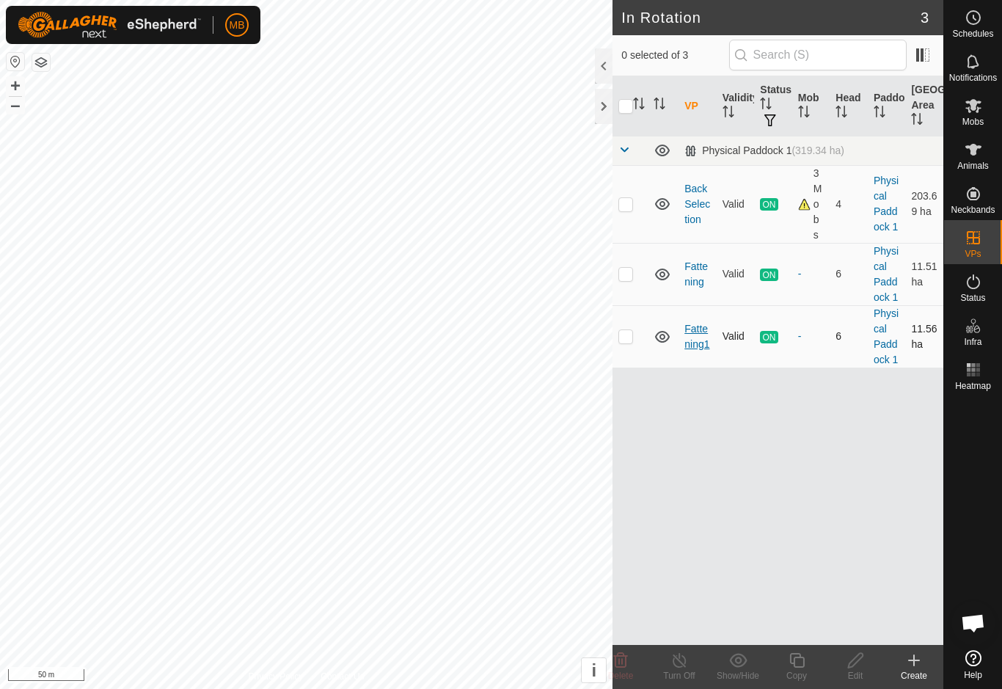
click at [704, 333] on link "Fattening1" at bounding box center [697, 336] width 25 height 27
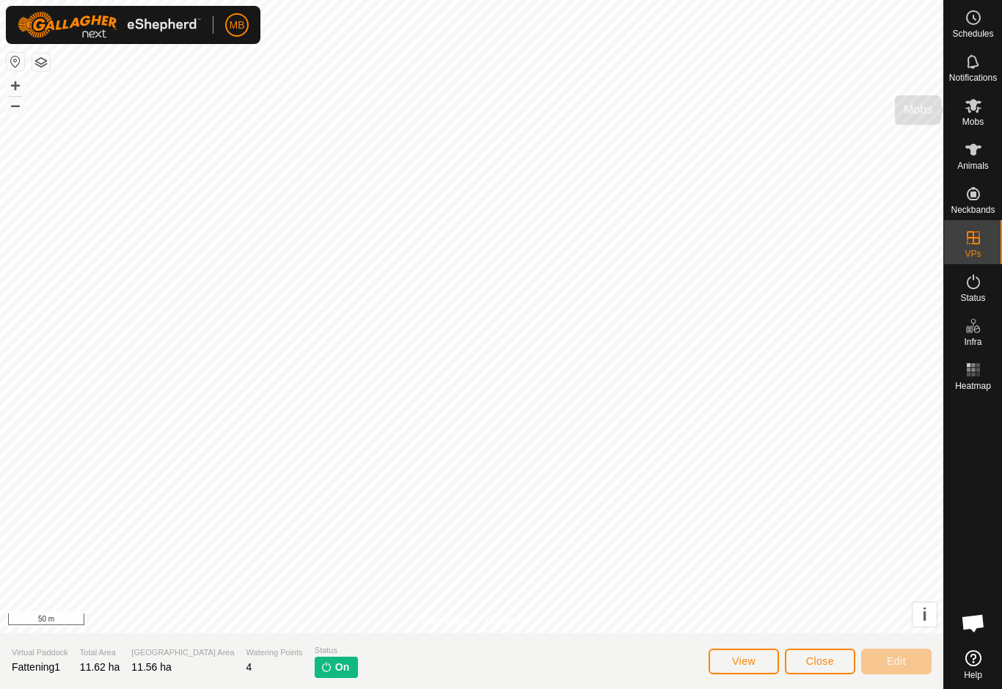
click at [988, 108] on div "Mobs" at bounding box center [973, 110] width 58 height 44
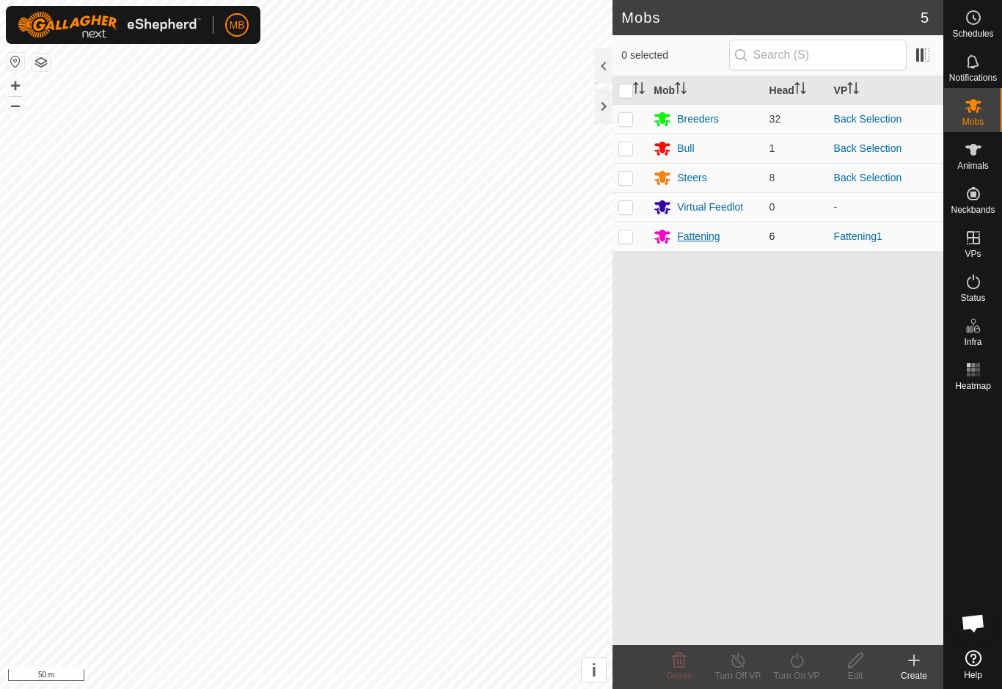
click at [715, 244] on div "Fattening" at bounding box center [705, 236] width 103 height 18
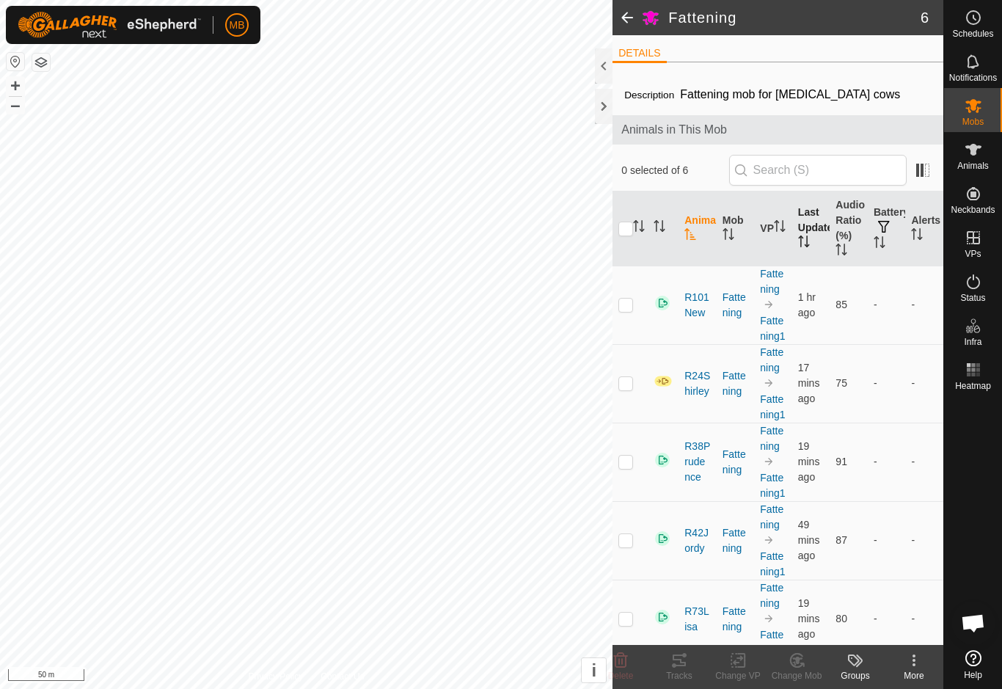
click at [809, 230] on th "Last Updated" at bounding box center [811, 229] width 38 height 75
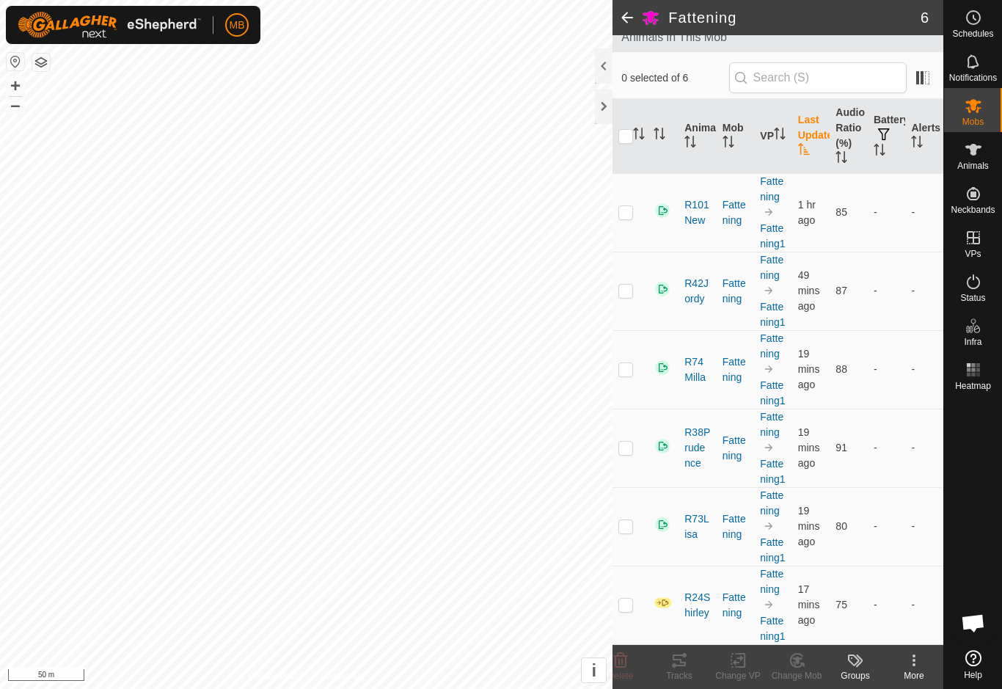
scroll to position [93, 0]
